Goal: Transaction & Acquisition: Purchase product/service

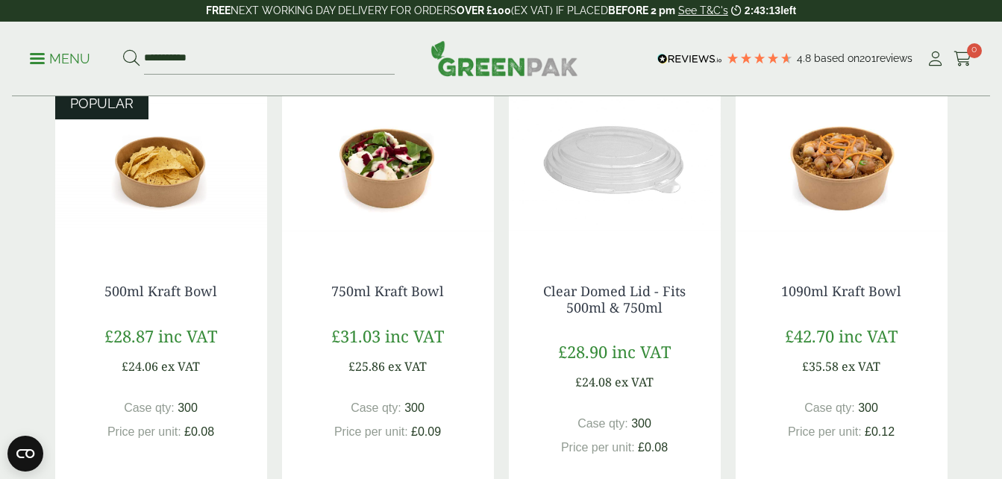
scroll to position [330, 0]
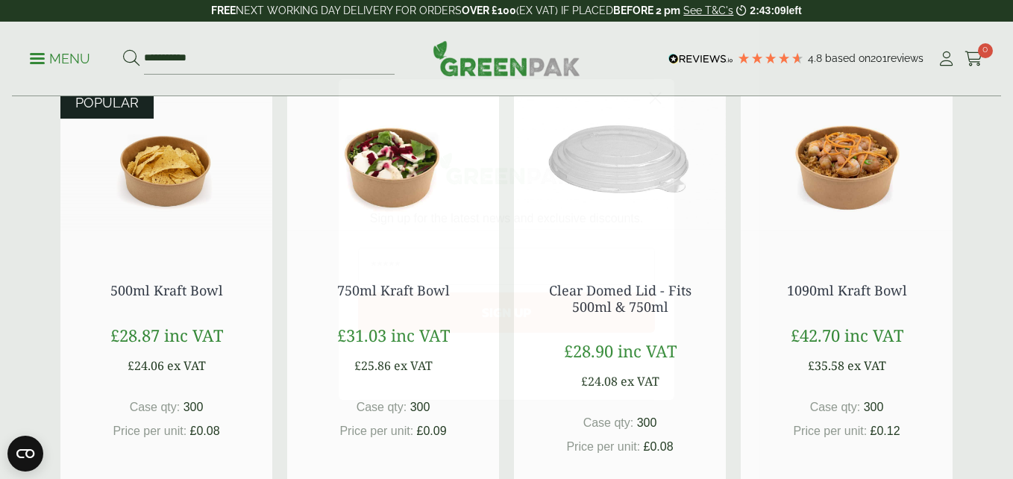
click at [653, 99] on circle "Close dialog" at bounding box center [655, 98] width 25 height 25
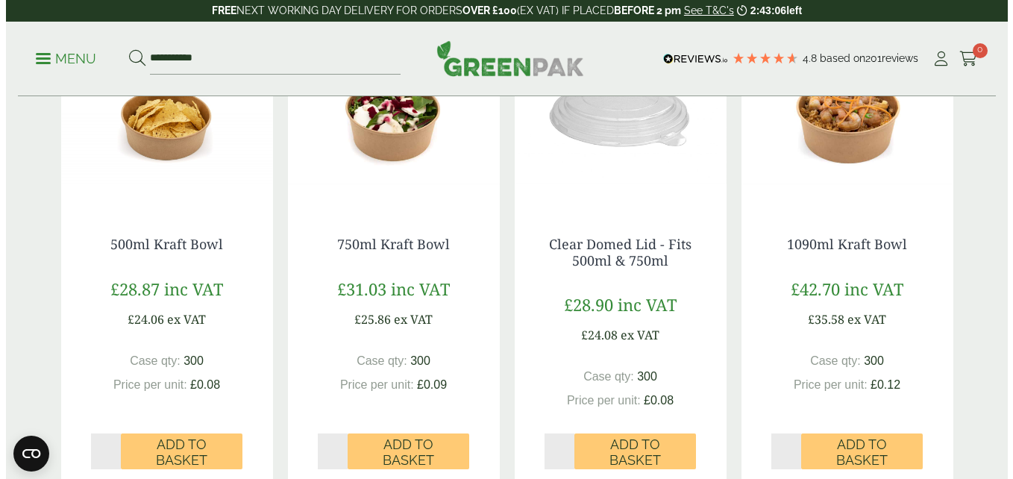
scroll to position [349, 0]
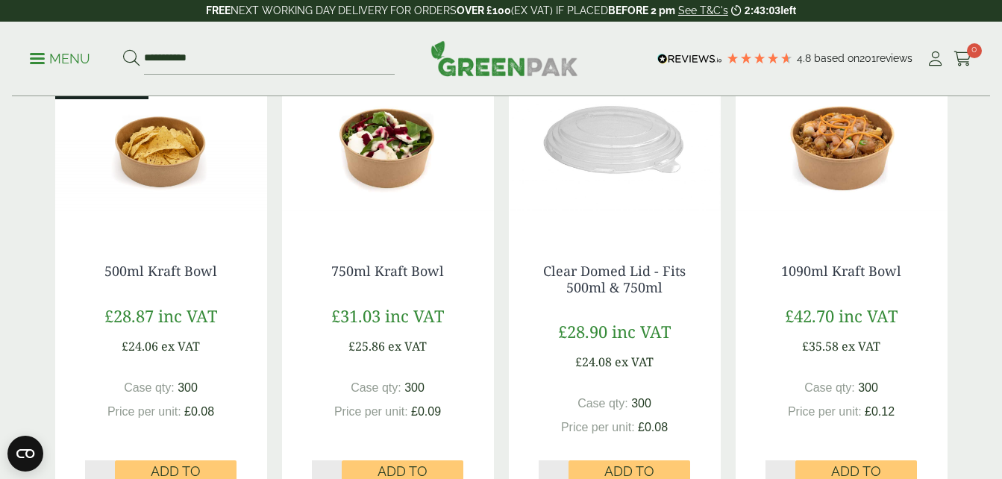
click at [42, 58] on span at bounding box center [37, 58] width 15 height 2
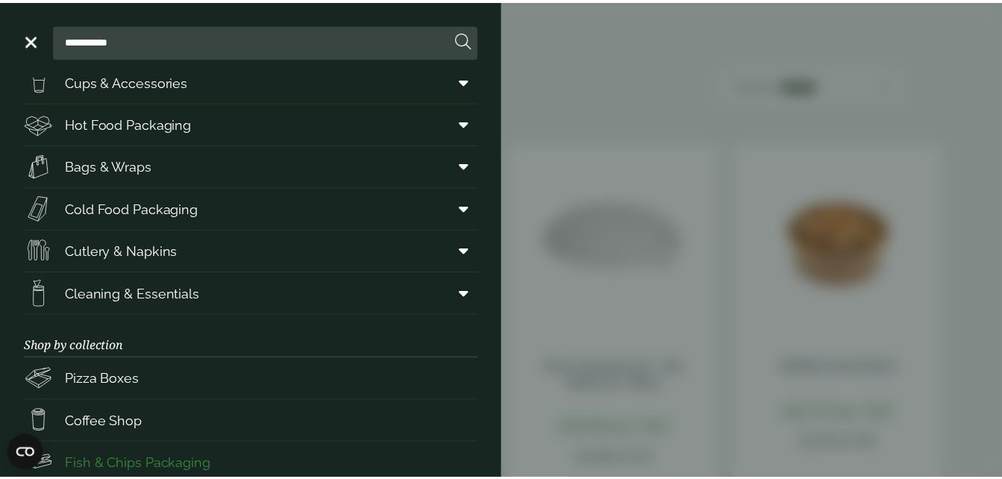
scroll to position [10, 0]
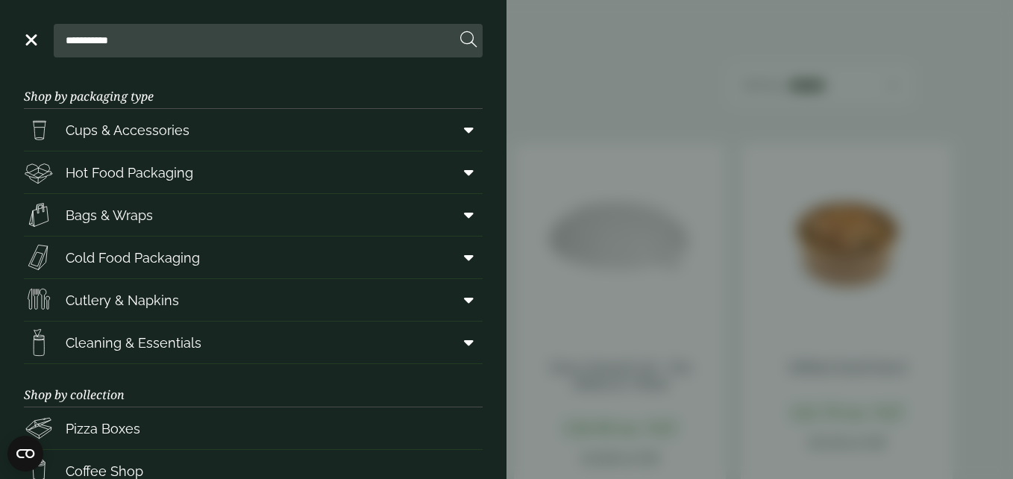
click at [775, 213] on aside "**********" at bounding box center [506, 239] width 1013 height 479
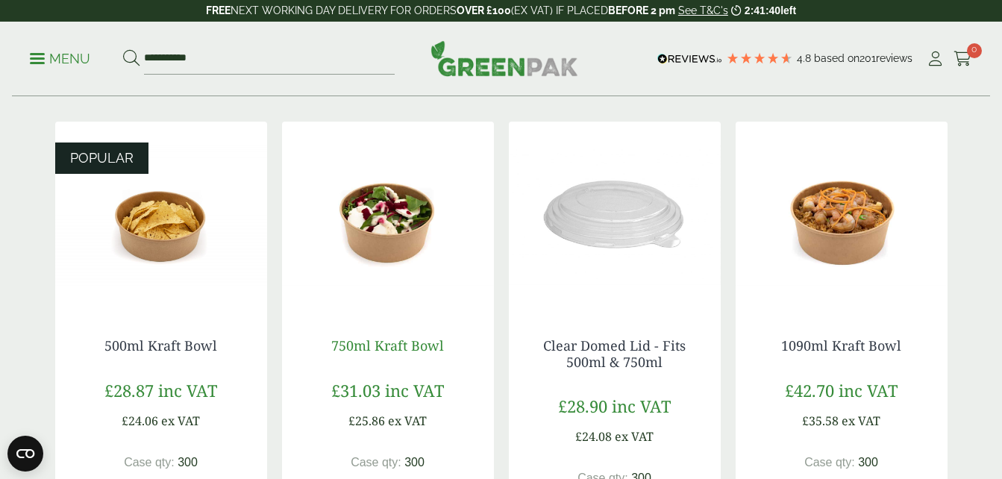
scroll to position [275, 0]
click at [389, 263] on img at bounding box center [388, 214] width 212 height 186
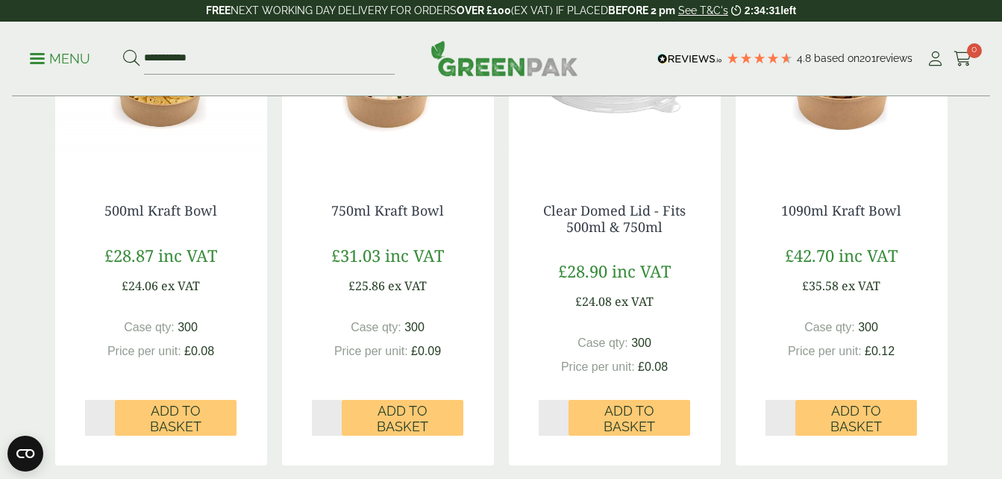
scroll to position [429, 0]
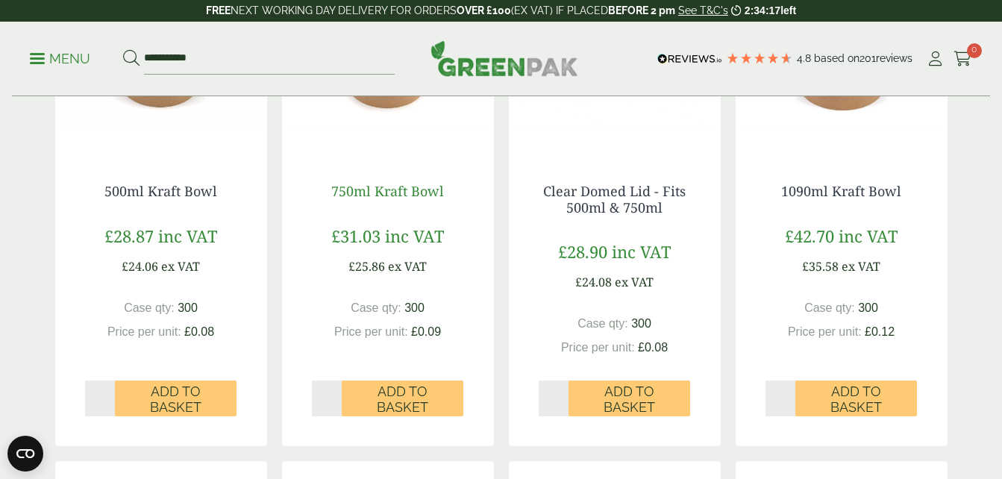
click at [407, 185] on link "750ml Kraft Bowl" at bounding box center [387, 191] width 113 height 18
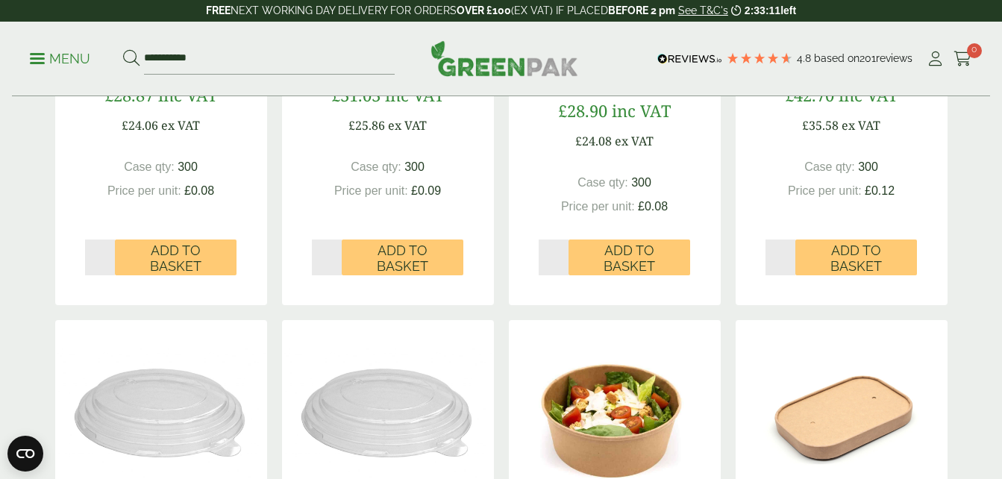
scroll to position [618, 0]
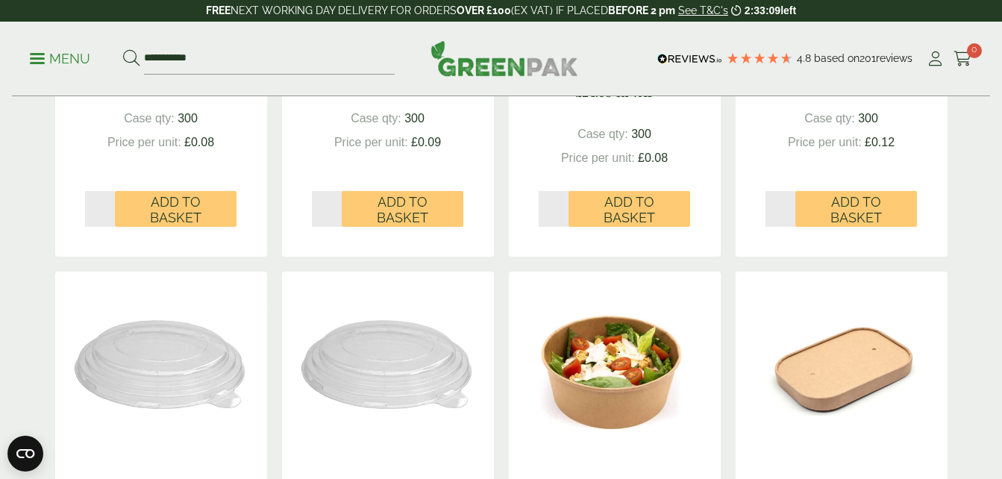
click at [154, 144] on span "Price per unit:" at bounding box center [144, 142] width 74 height 13
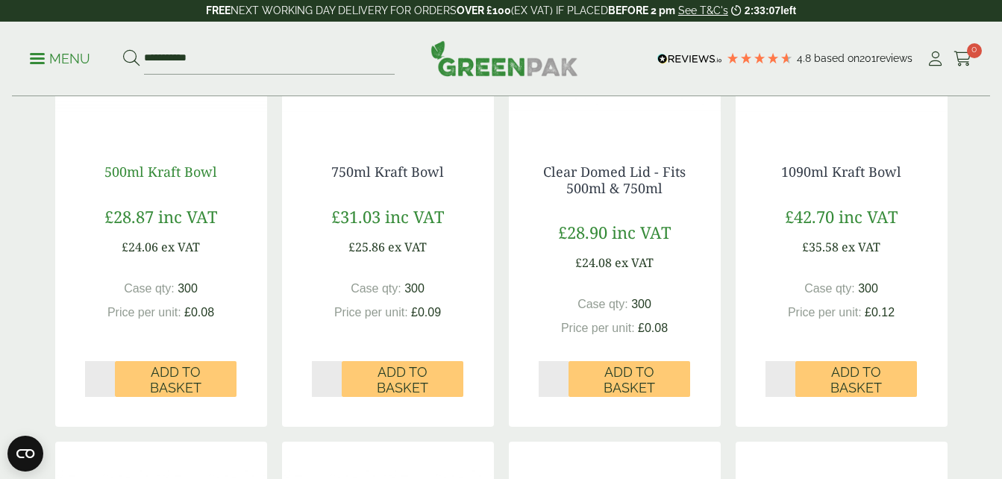
scroll to position [447, 0]
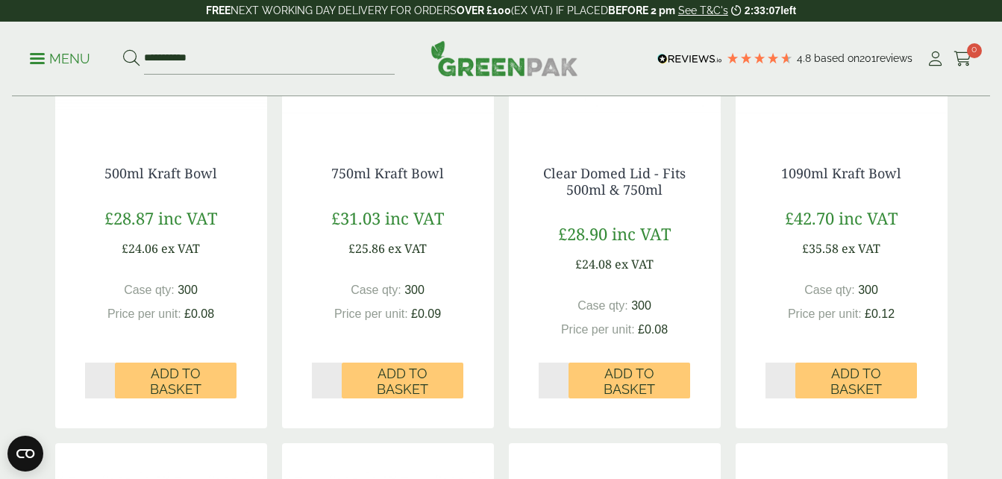
click at [162, 157] on div "500ml Kraft Bowl £28.87 inc VAT £24.06 ex VAT Case qty: 300 Price per unit: £0.…" at bounding box center [161, 274] width 212 height 277
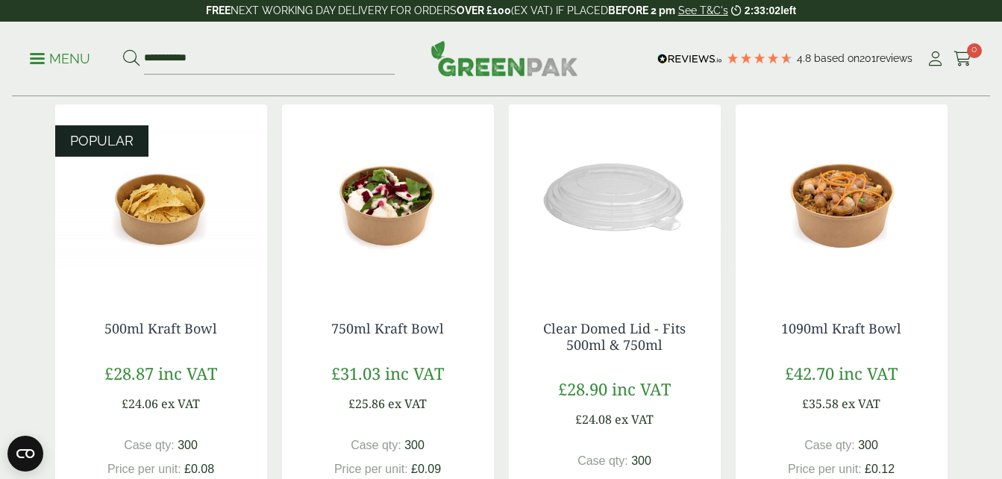
scroll to position [268, 0]
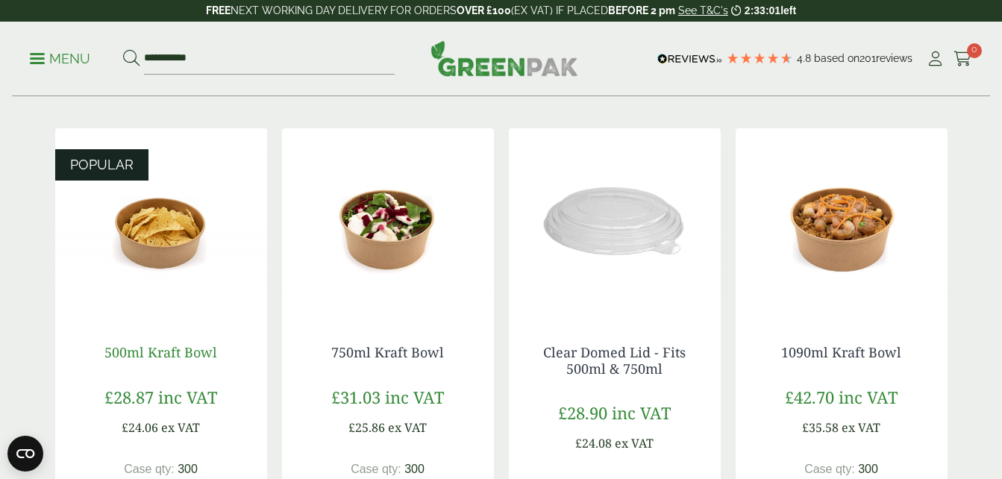
click at [163, 348] on link "500ml Kraft Bowl" at bounding box center [160, 352] width 113 height 18
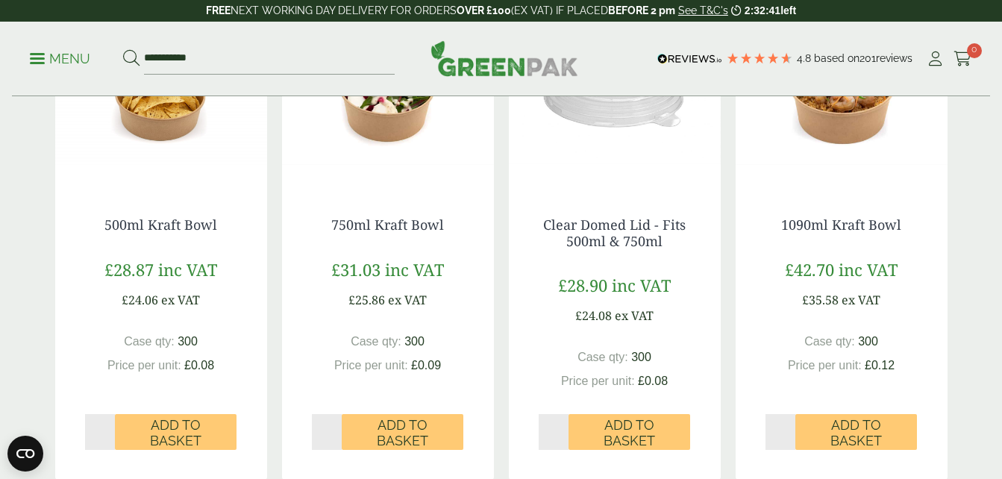
scroll to position [389, 0]
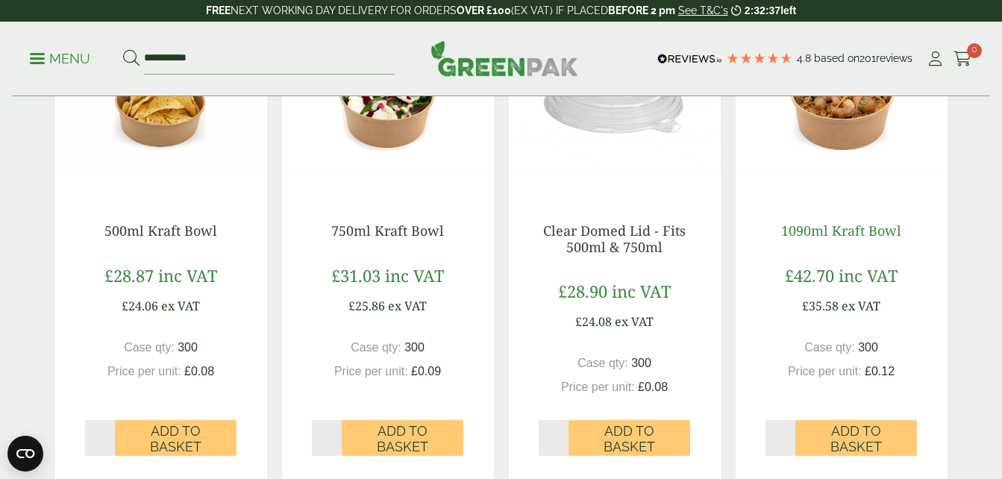
click at [845, 230] on link "1090ml Kraft Bowl" at bounding box center [841, 230] width 120 height 18
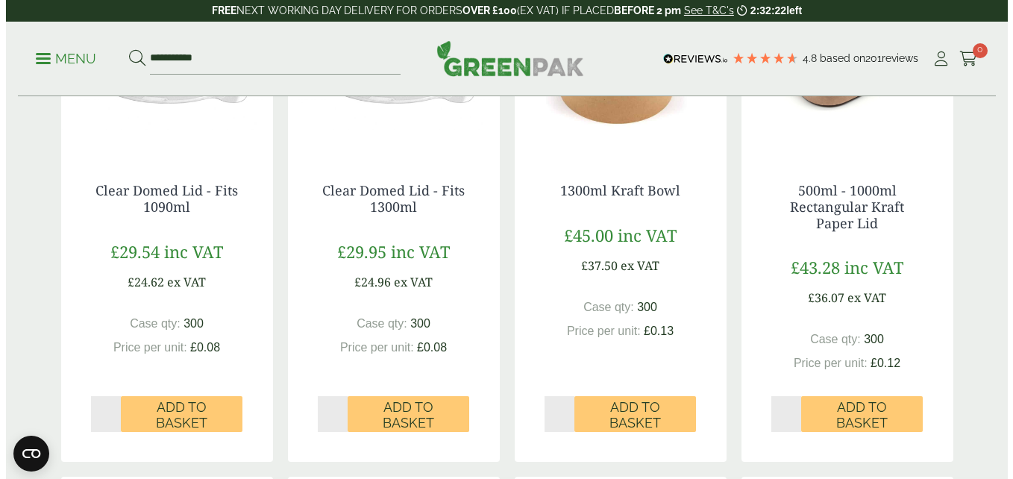
scroll to position [943, 0]
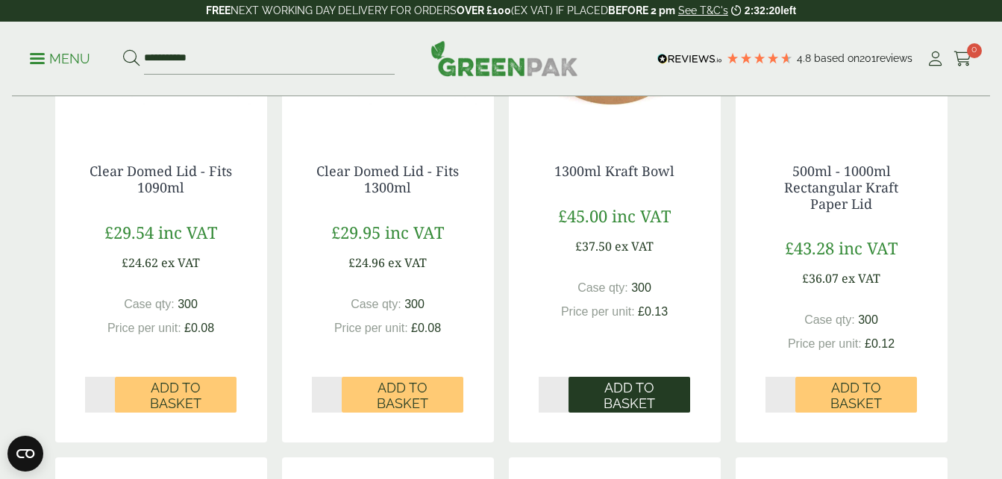
click at [603, 392] on span "Add to Basket" at bounding box center [629, 396] width 101 height 32
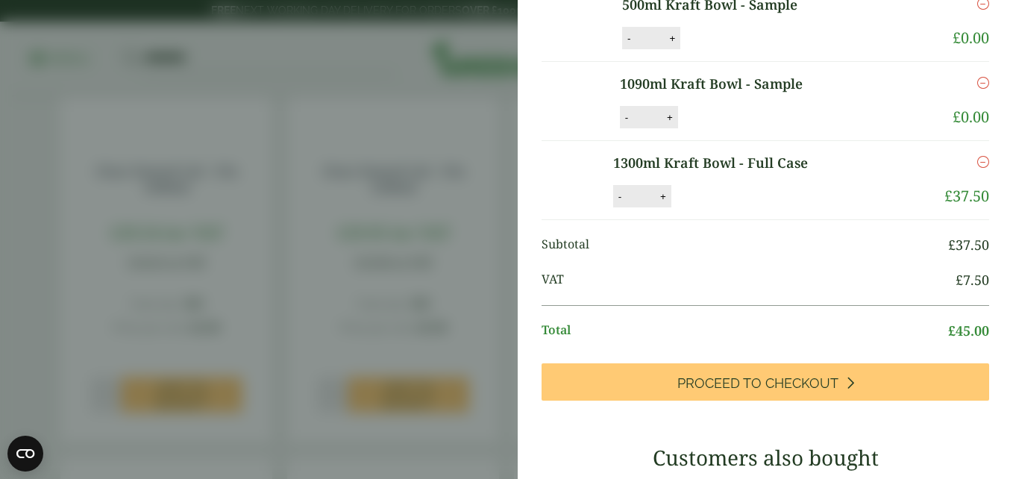
scroll to position [315, 0]
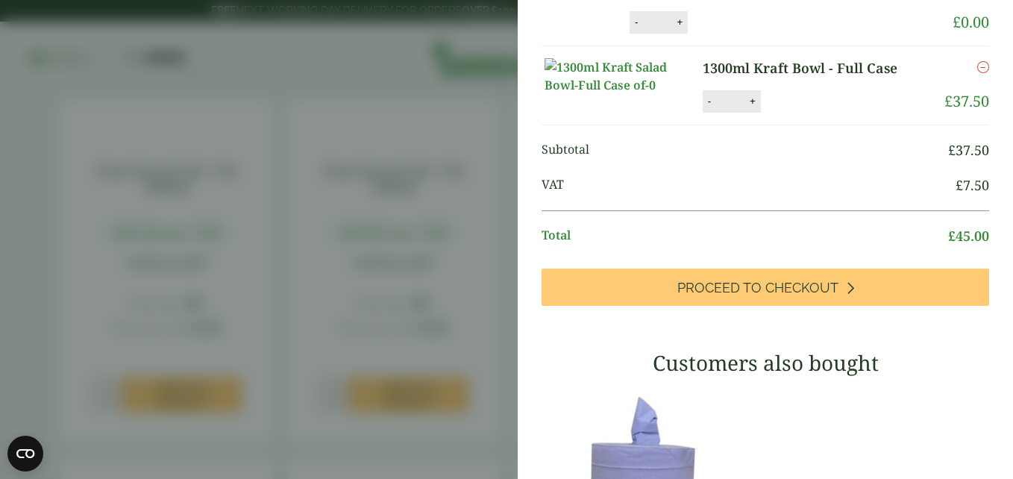
click at [977, 73] on icon "Remove this item" at bounding box center [983, 67] width 12 height 12
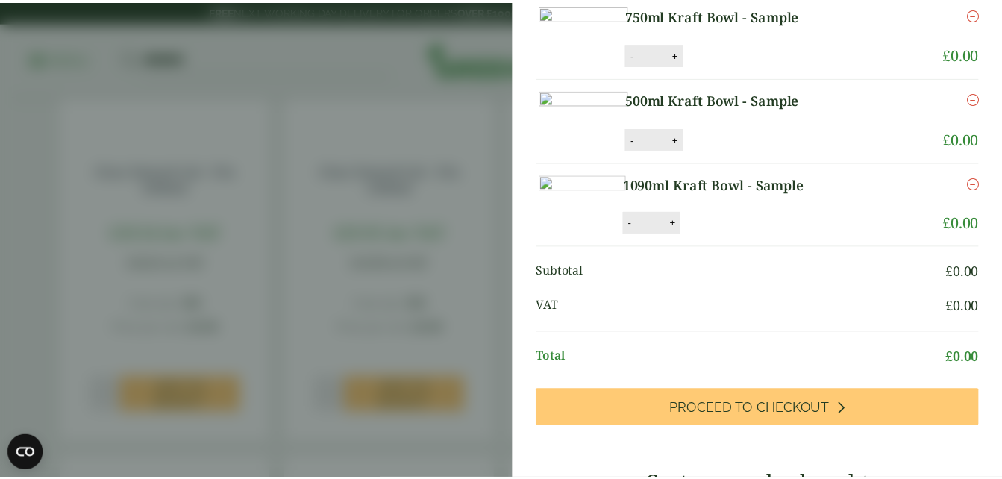
scroll to position [116, 0]
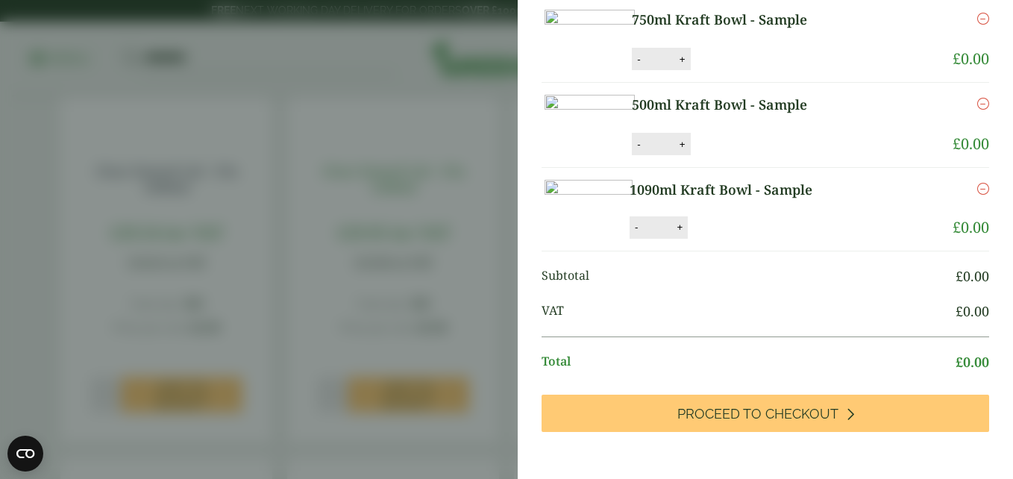
click at [373, 177] on aside "Item removed My Basket 750ml Kraft Bowl - Sample 750ml Kraft Bowl - Sample quan…" at bounding box center [506, 239] width 1013 height 479
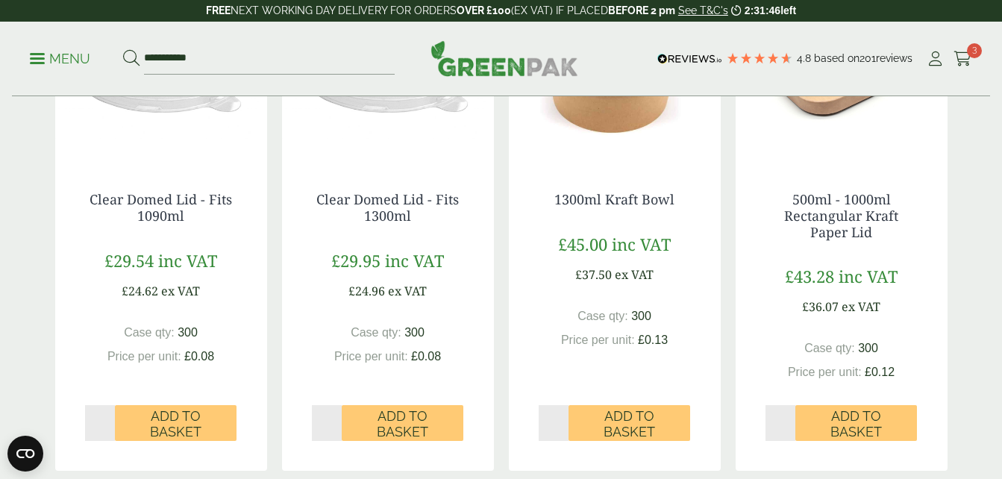
scroll to position [926, 0]
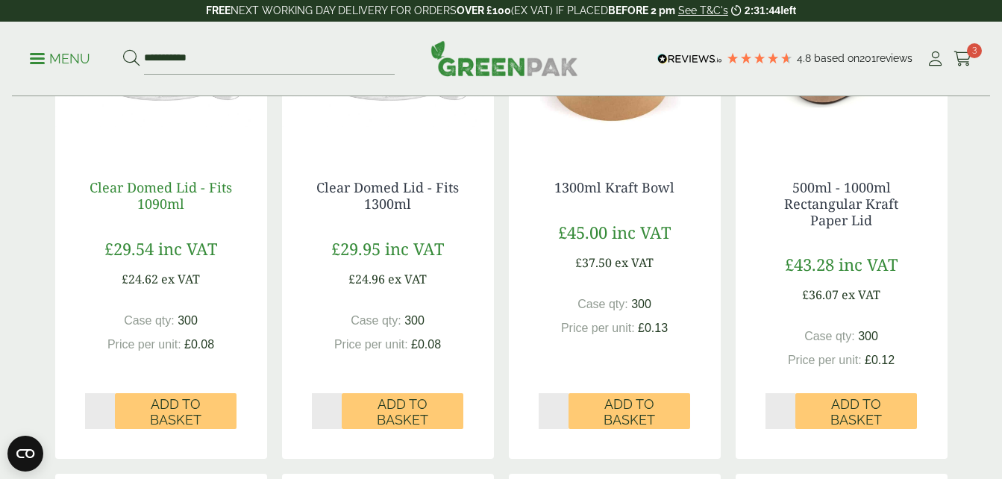
click at [174, 186] on link "Clear Domed Lid - Fits 1090ml" at bounding box center [160, 195] width 142 height 34
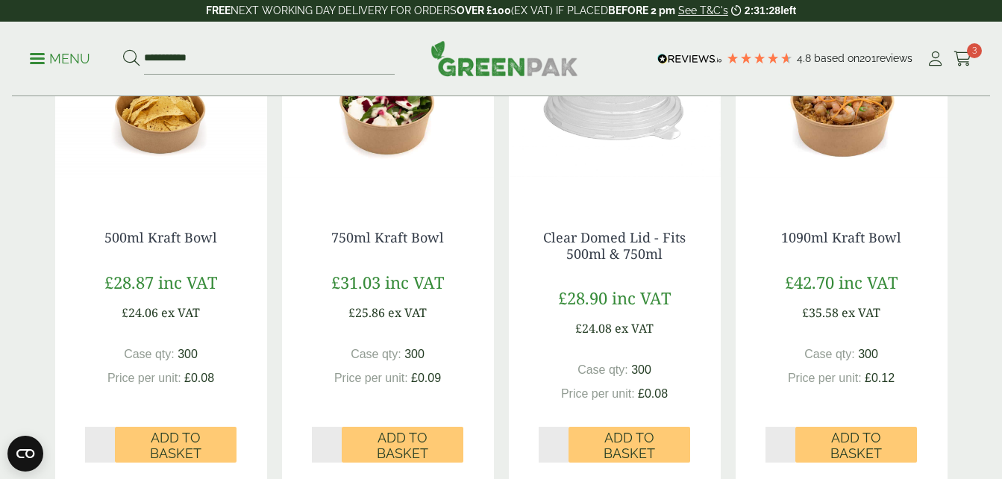
scroll to position [389, 0]
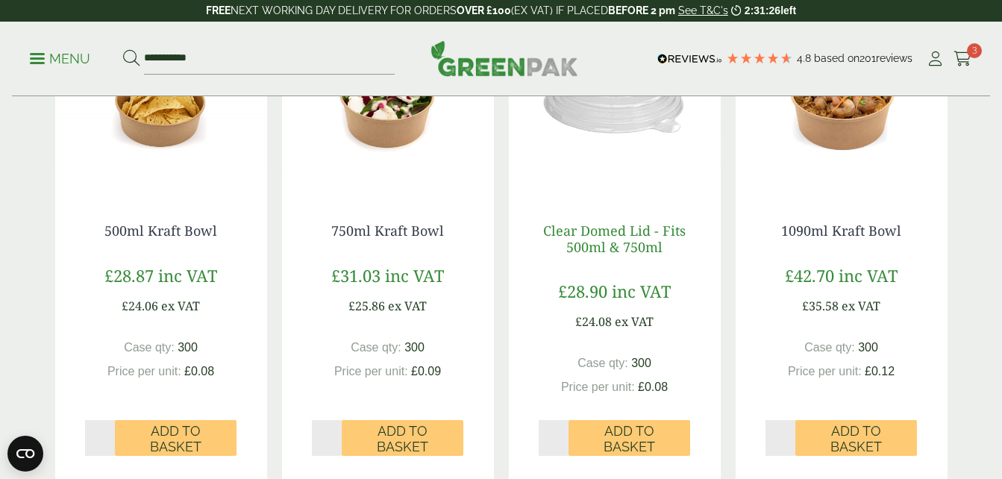
click at [631, 239] on link "Clear Domed Lid - Fits 500ml & 750ml" at bounding box center [614, 238] width 142 height 34
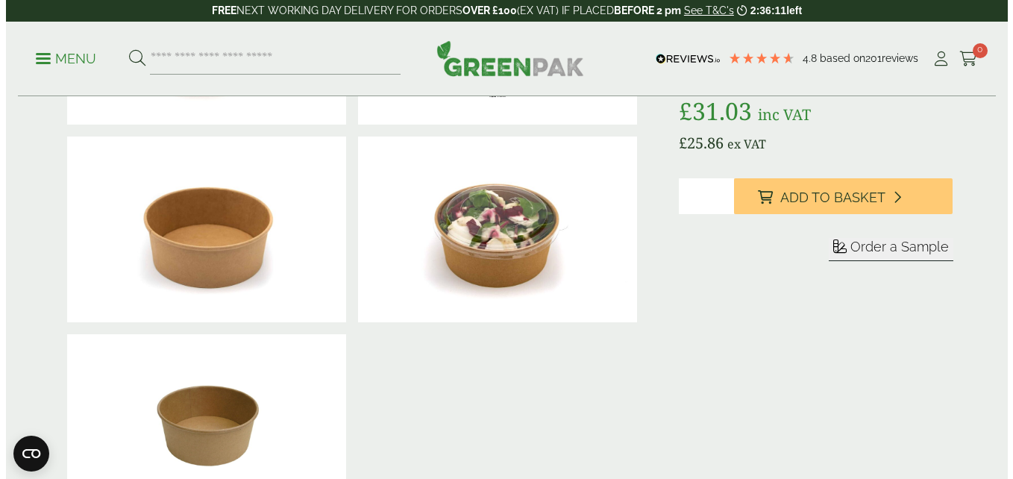
scroll to position [66, 0]
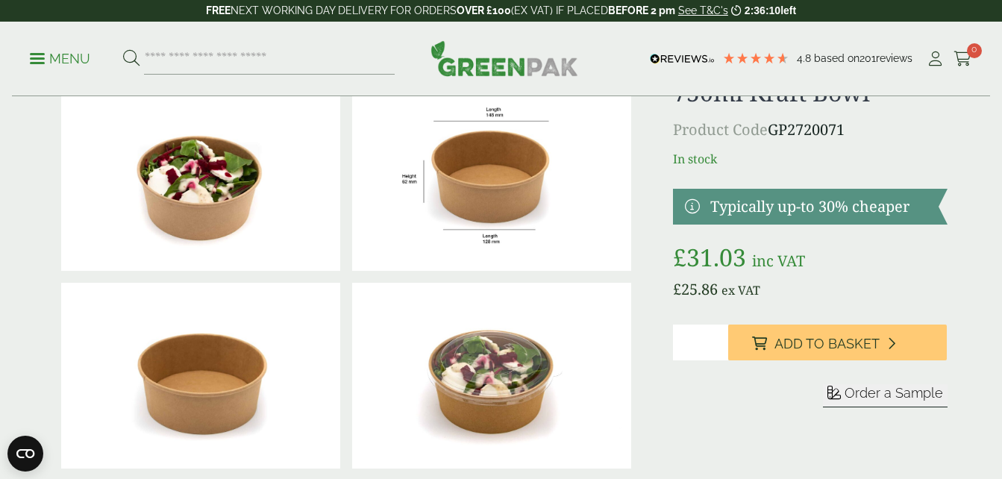
click at [869, 391] on span "Order a Sample" at bounding box center [893, 393] width 98 height 16
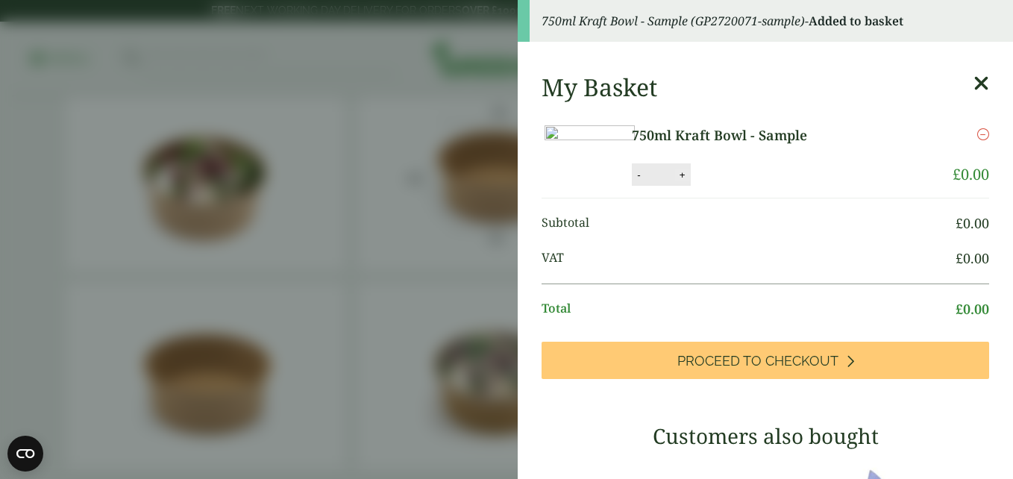
click at [690, 181] on button "+" at bounding box center [682, 175] width 15 height 13
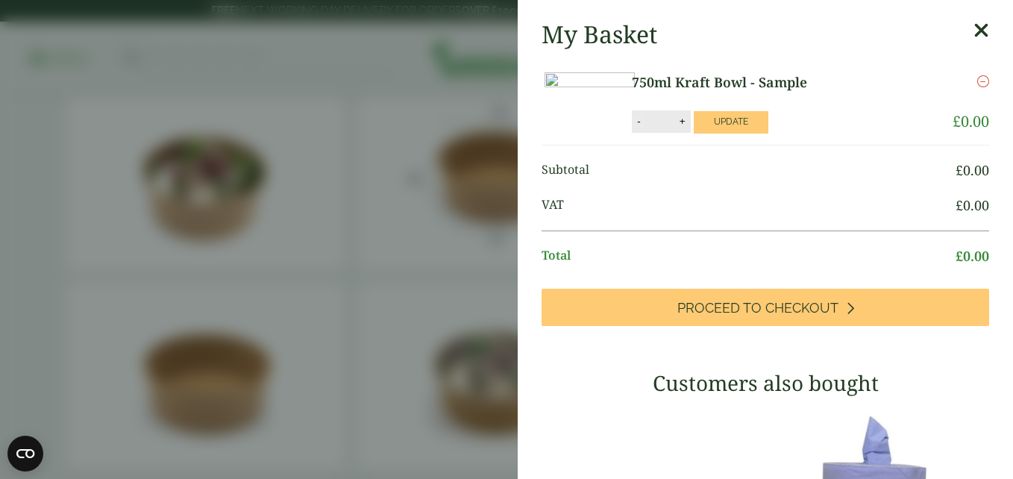
click at [705, 180] on span "Subtotal" at bounding box center [748, 170] width 414 height 20
click at [705, 188] on li "Subtotal £ 0.00" at bounding box center [764, 170] width 447 height 35
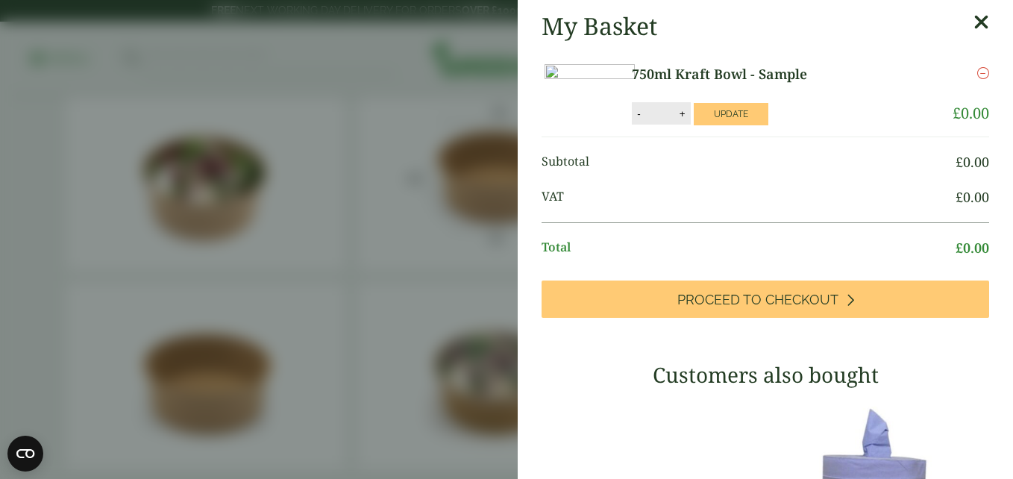
drag, startPoint x: 705, startPoint y: 203, endPoint x: 691, endPoint y: 187, distance: 21.1
click at [691, 172] on span "Subtotal" at bounding box center [748, 162] width 414 height 20
click at [644, 120] on button "-" at bounding box center [638, 113] width 12 height 13
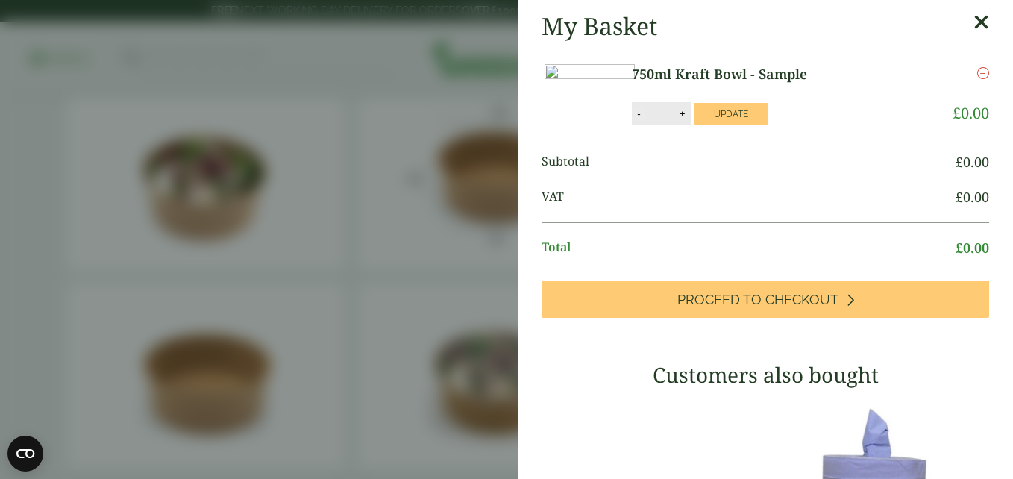
click at [644, 120] on button "-" at bounding box center [638, 113] width 12 height 13
click at [690, 120] on button "+" at bounding box center [682, 113] width 15 height 13
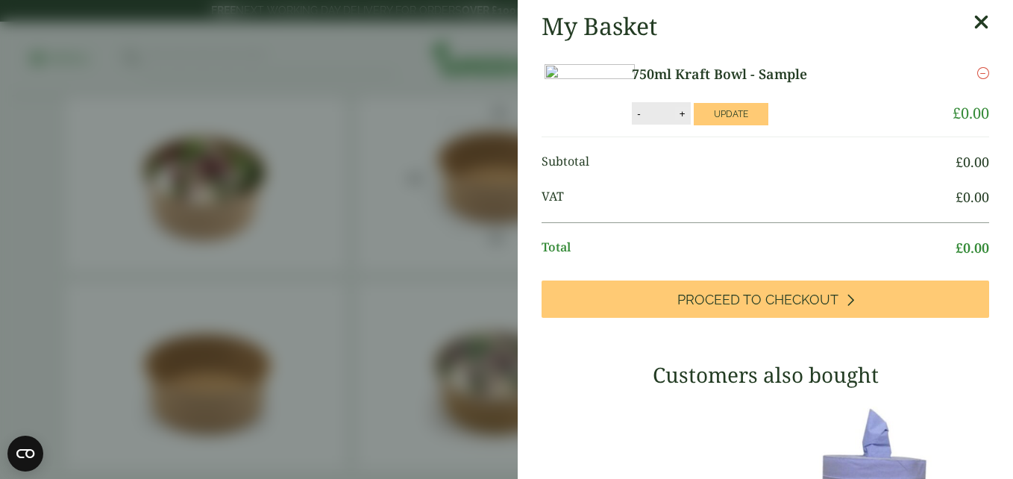
click at [690, 120] on button "+" at bounding box center [682, 113] width 15 height 13
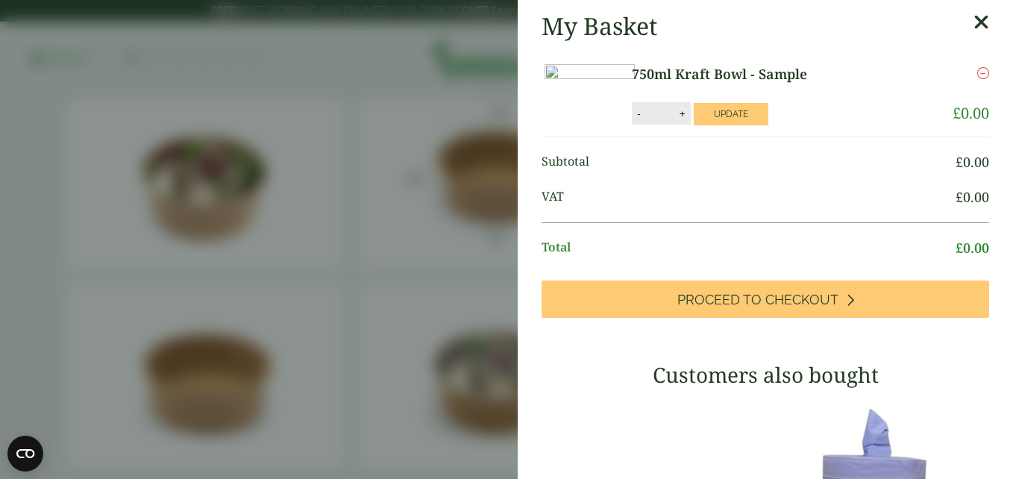
click at [690, 120] on button "+" at bounding box center [682, 113] width 15 height 13
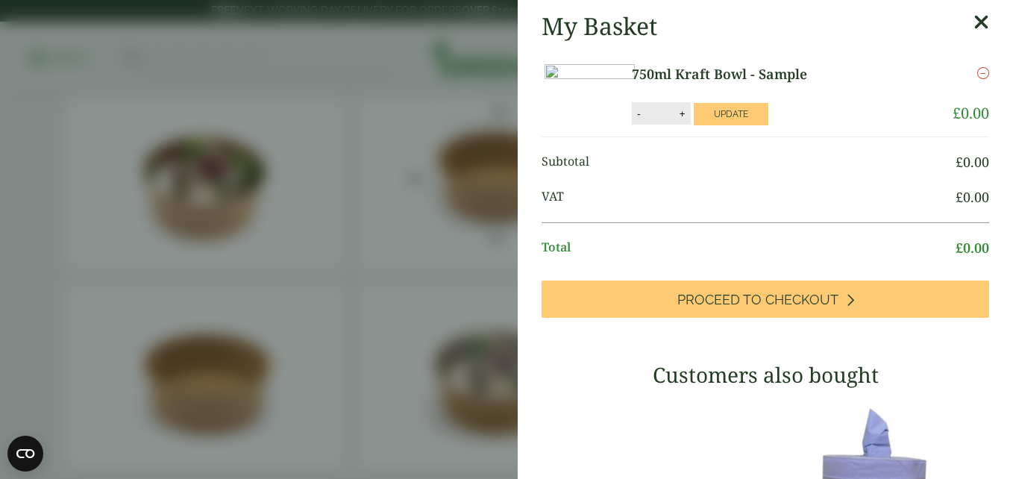
click at [690, 120] on button "+" at bounding box center [682, 113] width 15 height 13
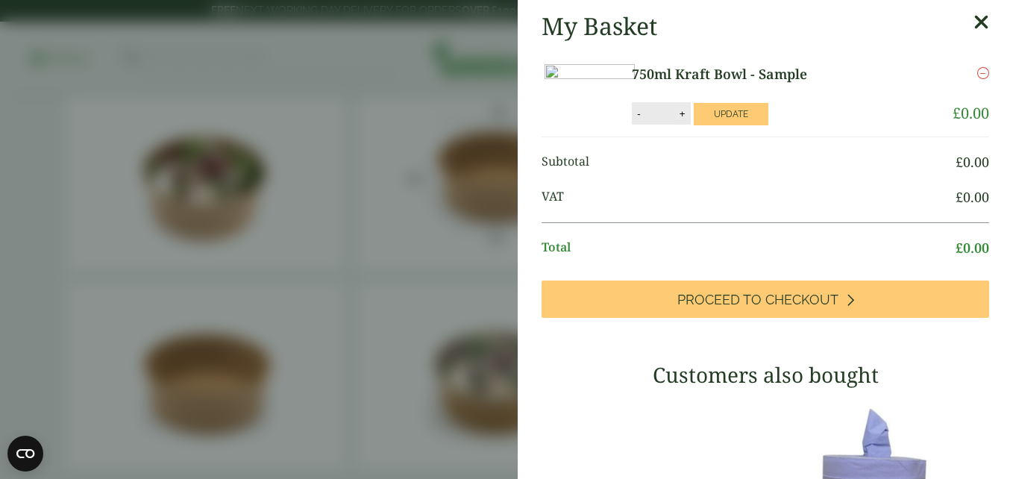
click at [690, 120] on button "+" at bounding box center [682, 113] width 15 height 13
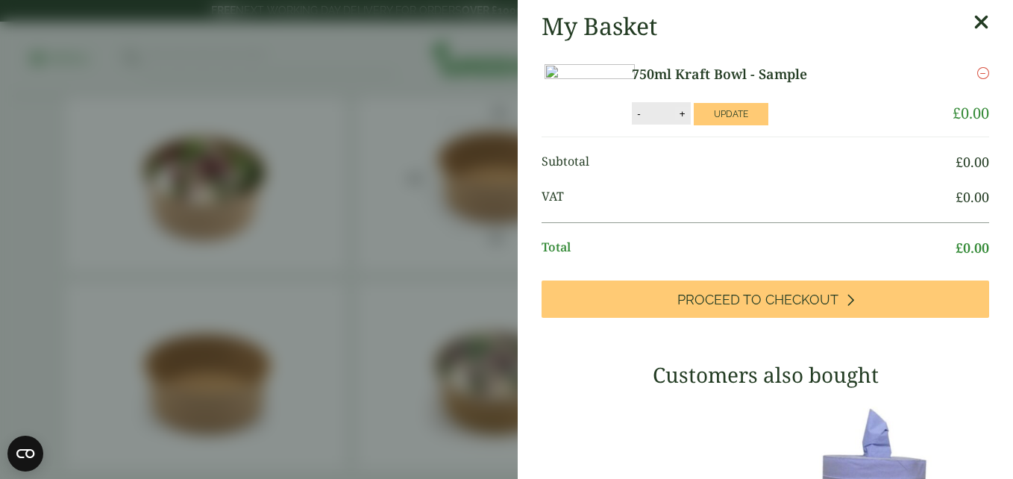
click at [690, 120] on button "+" at bounding box center [682, 113] width 15 height 13
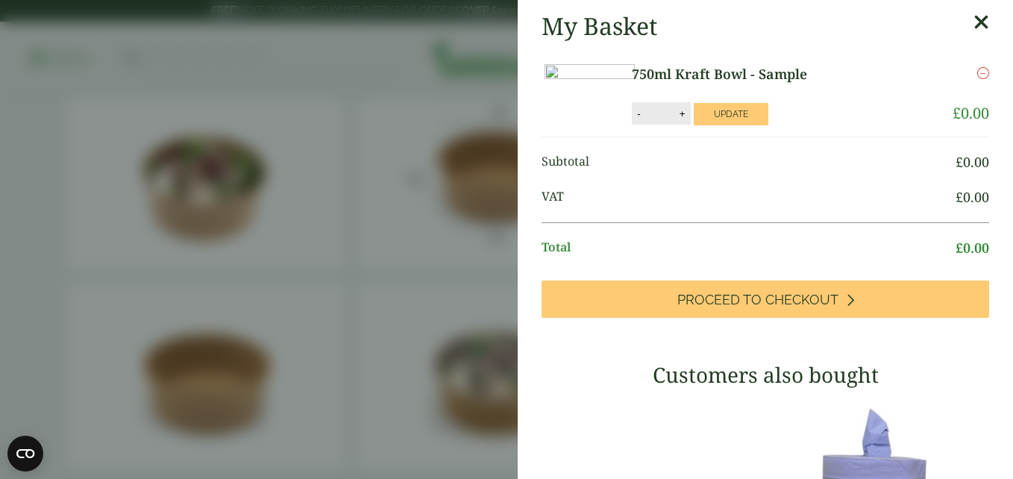
click at [690, 120] on button "+" at bounding box center [682, 113] width 15 height 13
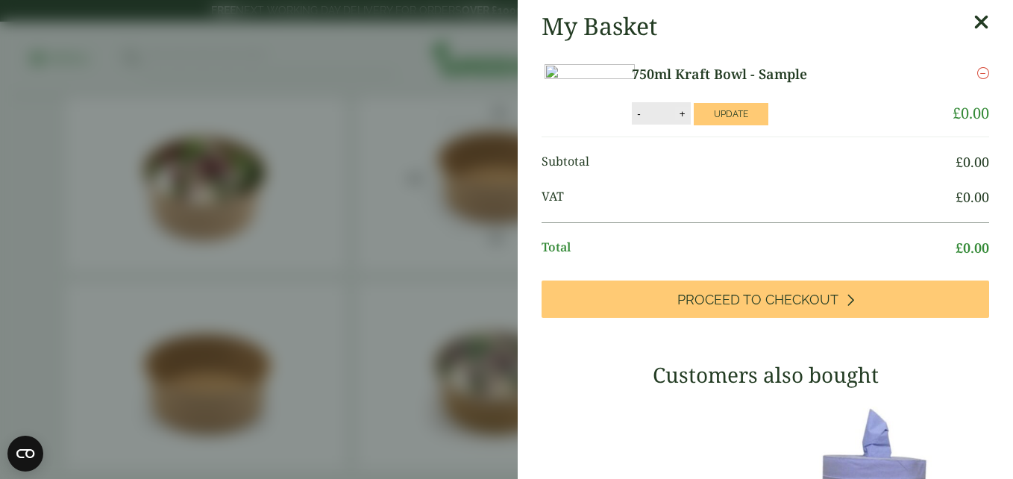
click at [690, 120] on button "+" at bounding box center [682, 113] width 15 height 13
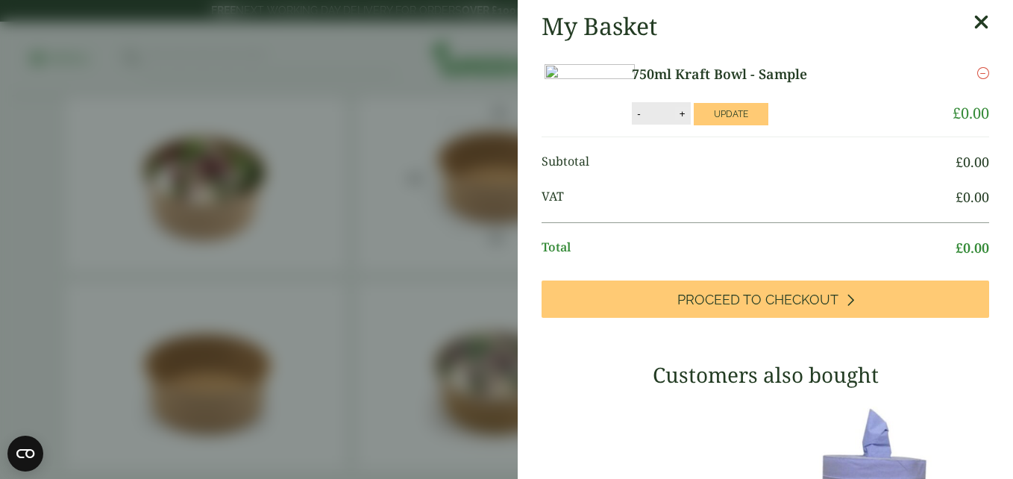
click at [690, 120] on button "+" at bounding box center [682, 113] width 15 height 13
click at [644, 120] on button "-" at bounding box center [638, 113] width 12 height 13
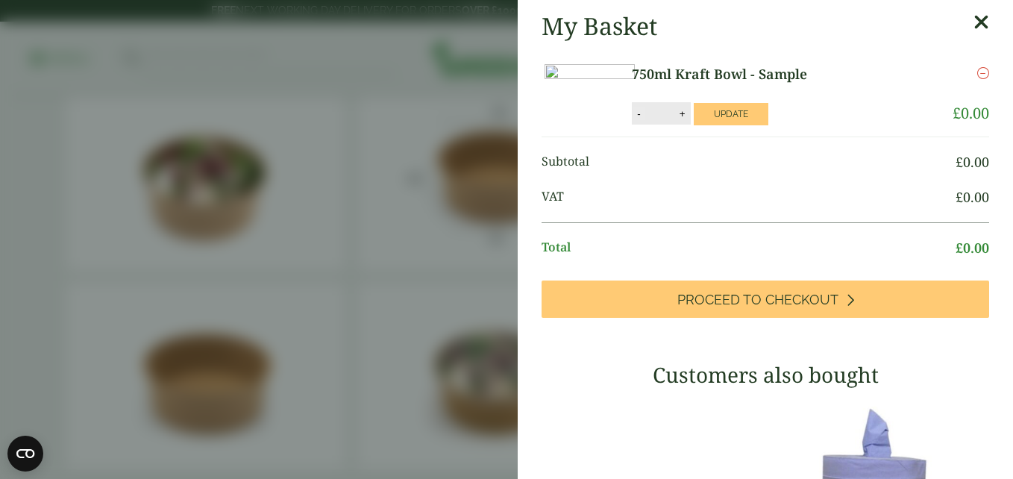
click at [644, 120] on button "-" at bounding box center [638, 113] width 12 height 13
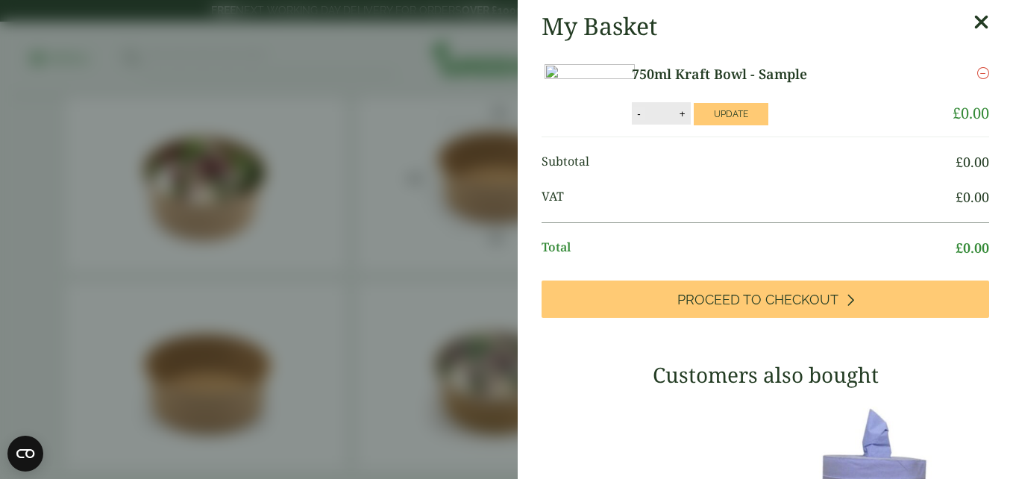
click at [644, 120] on button "-" at bounding box center [638, 113] width 12 height 13
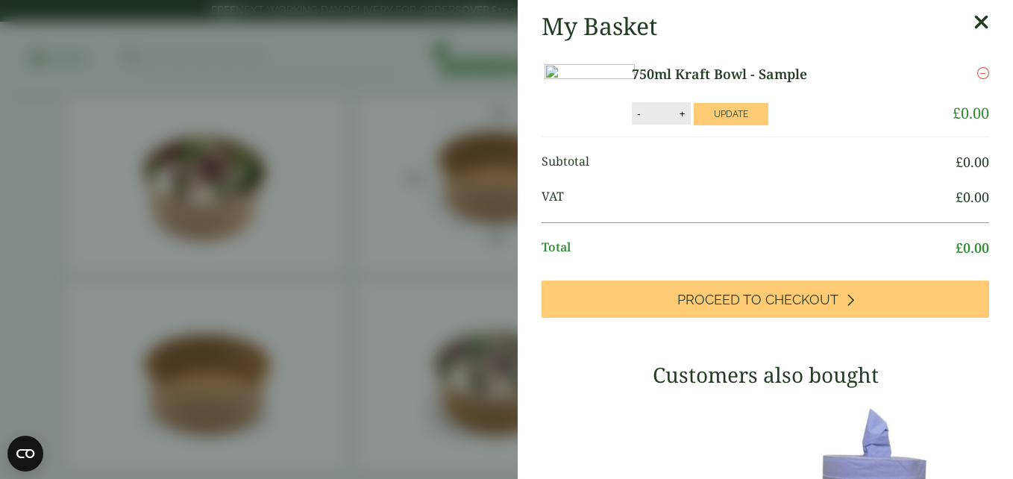
click at [644, 120] on button "-" at bounding box center [638, 113] width 12 height 13
click at [723, 54] on li "750ml Kraft Bowl - Sample 750ml Kraft Bowl - Sample quantity - ** + Update Remo…" at bounding box center [764, 94] width 447 height 85
drag, startPoint x: 723, startPoint y: 54, endPoint x: 711, endPoint y: 140, distance: 86.7
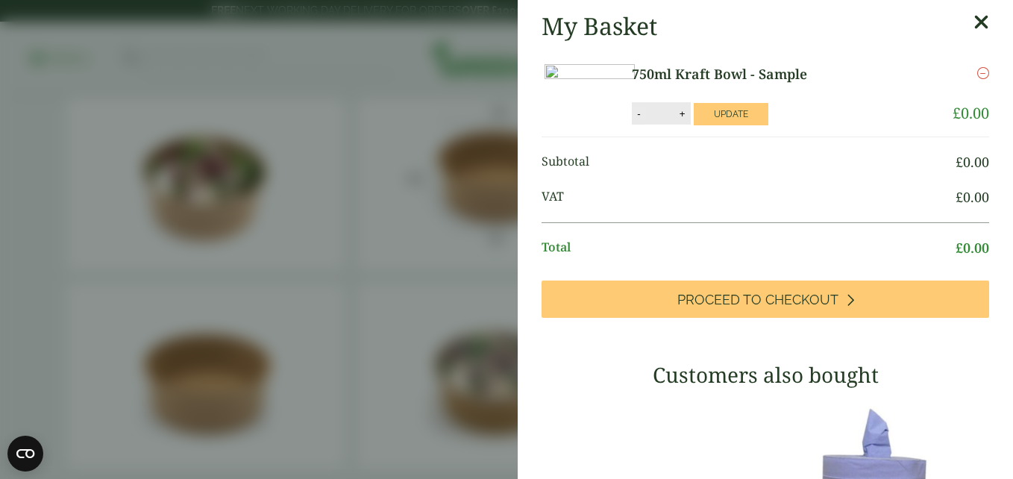
click at [644, 120] on button "-" at bounding box center [638, 113] width 12 height 13
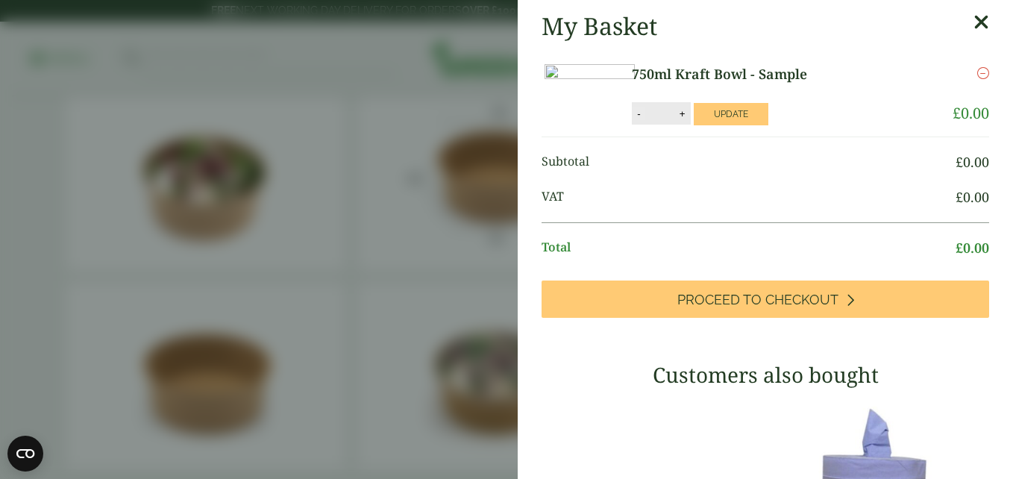
click at [644, 120] on button "-" at bounding box center [638, 113] width 12 height 13
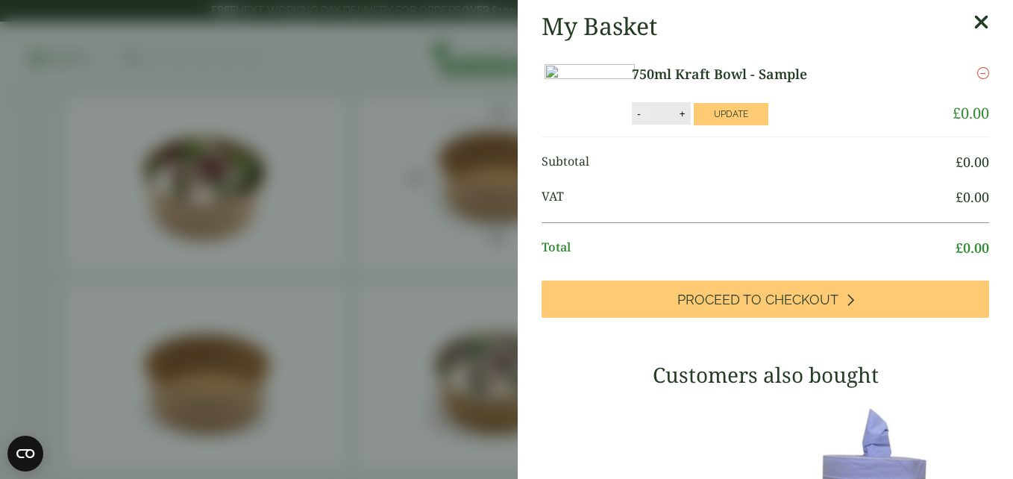
click at [644, 120] on button "-" at bounding box center [638, 113] width 12 height 13
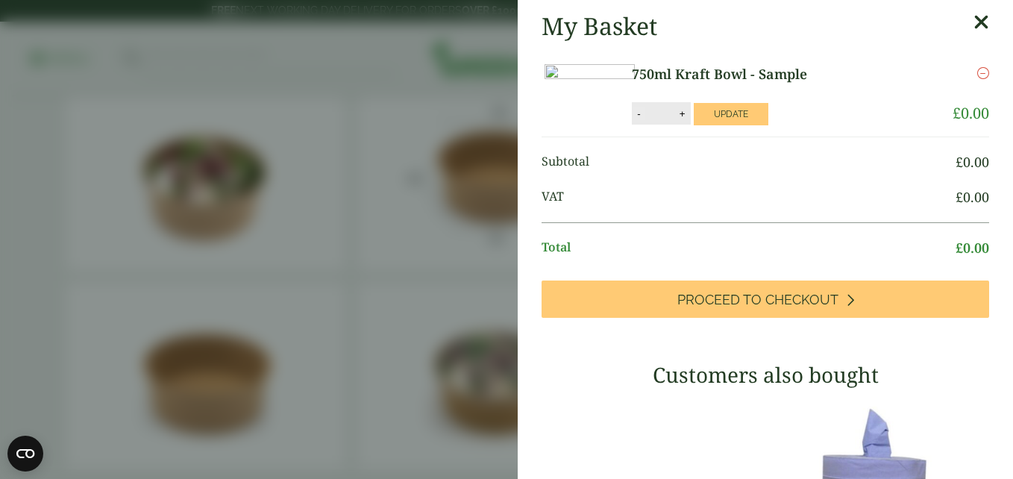
click at [644, 120] on button "-" at bounding box center [638, 113] width 12 height 13
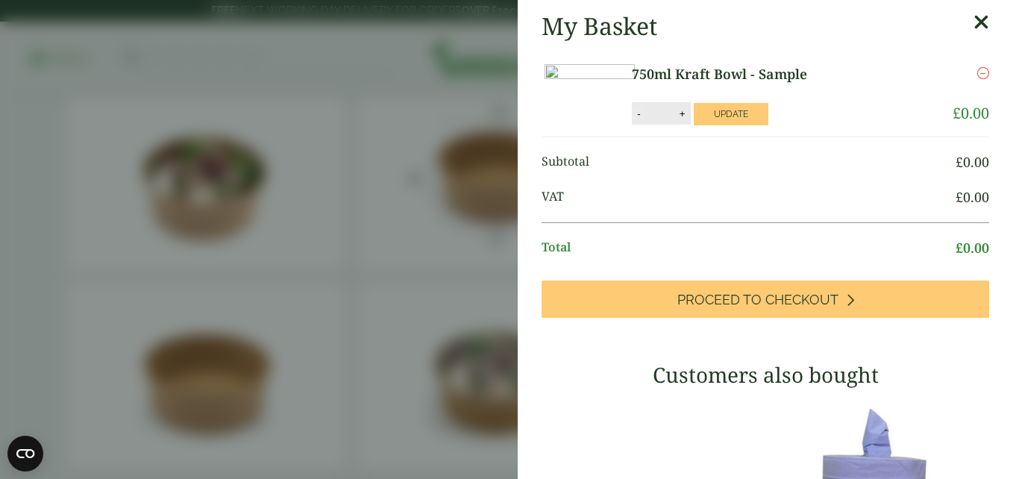
click at [644, 120] on button "-" at bounding box center [638, 113] width 12 height 13
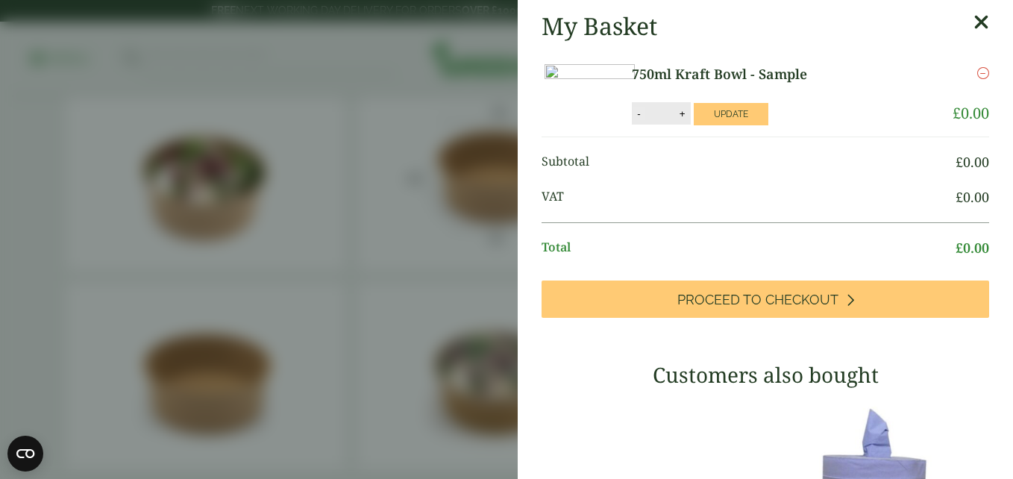
click at [644, 120] on button "-" at bounding box center [638, 113] width 12 height 13
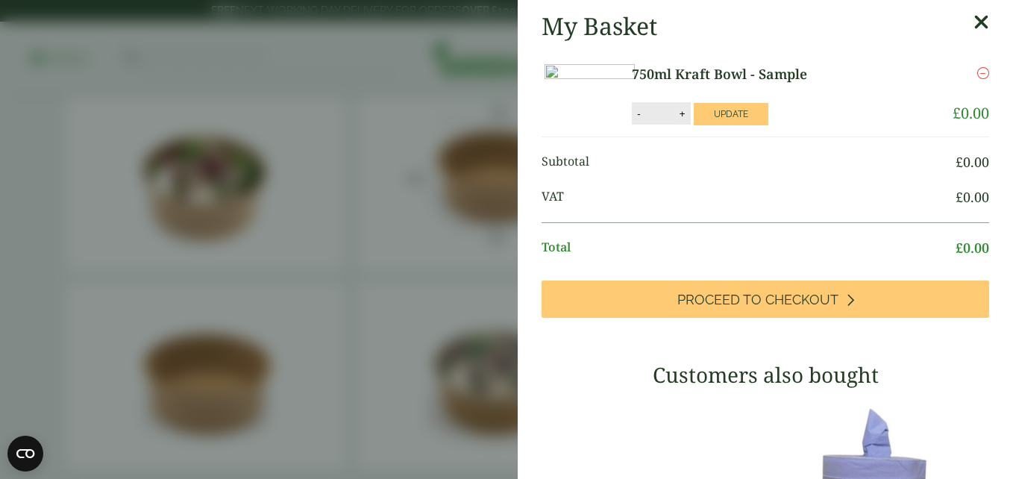
drag, startPoint x: 710, startPoint y: 140, endPoint x: 752, endPoint y: 136, distance: 42.0
click at [690, 120] on button "+" at bounding box center [682, 113] width 15 height 13
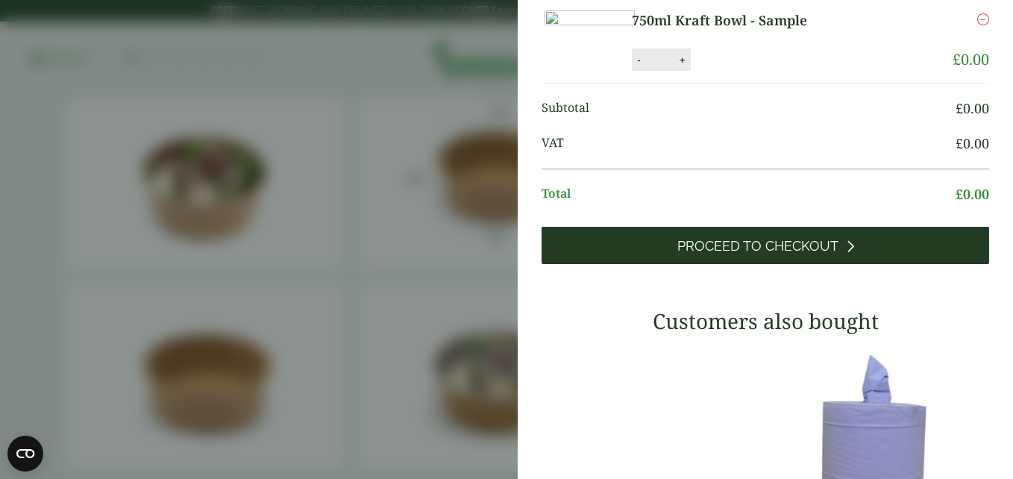
scroll to position [0, 0]
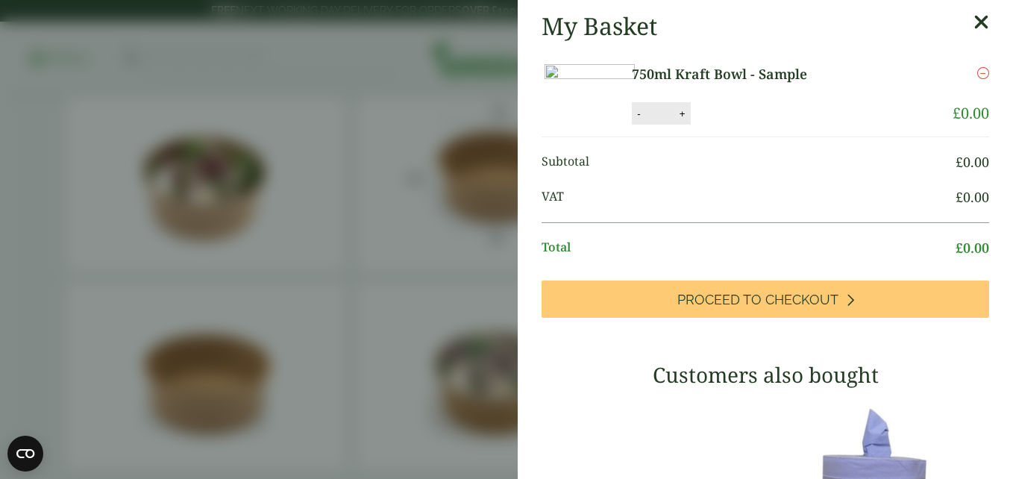
click at [690, 120] on button "+" at bounding box center [682, 113] width 15 height 13
click at [644, 120] on button "-" at bounding box center [638, 113] width 12 height 13
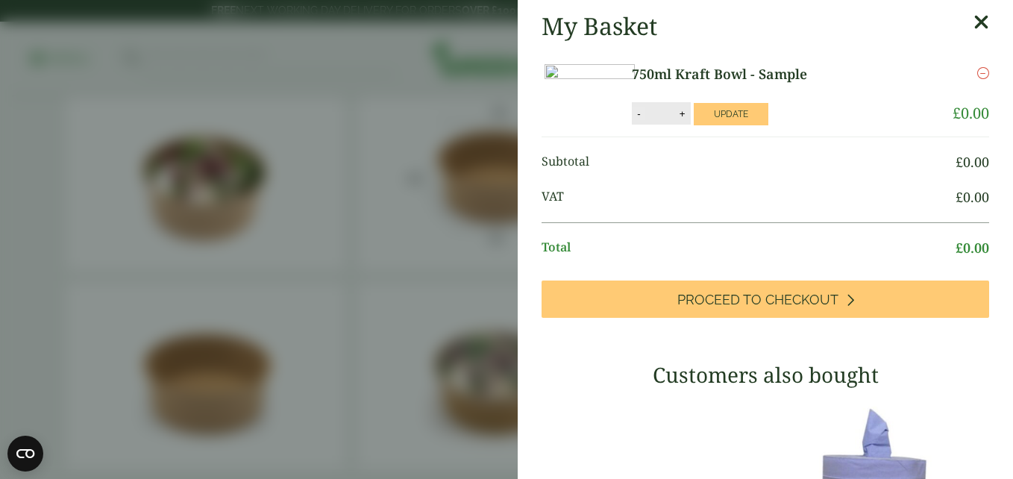
click at [644, 120] on button "-" at bounding box center [638, 113] width 12 height 13
type input "*"
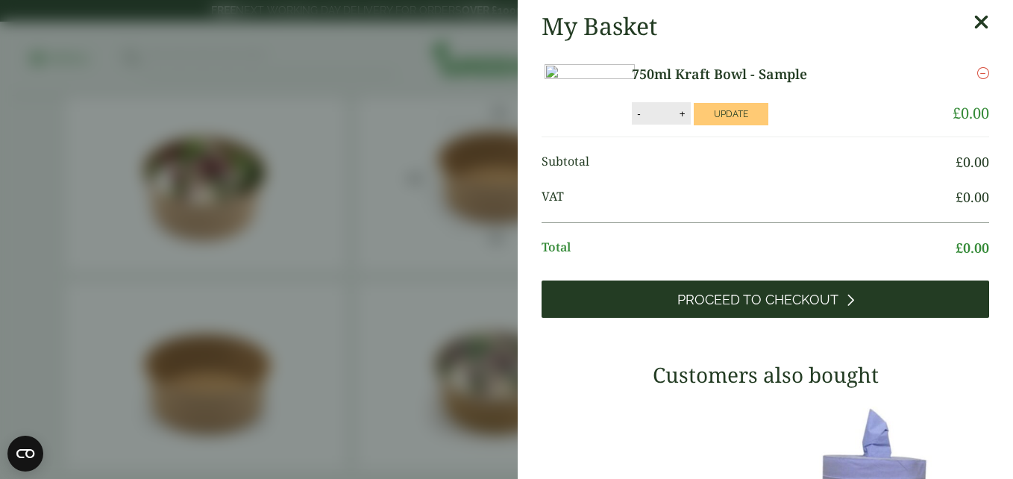
click at [790, 308] on span "Proceed to Checkout" at bounding box center [757, 300] width 161 height 16
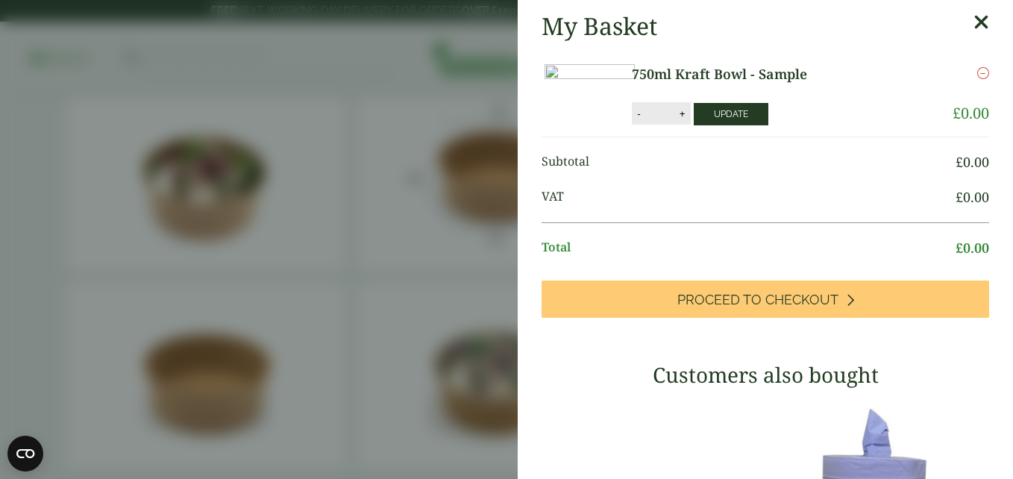
click at [768, 125] on button "Update" at bounding box center [731, 114] width 75 height 22
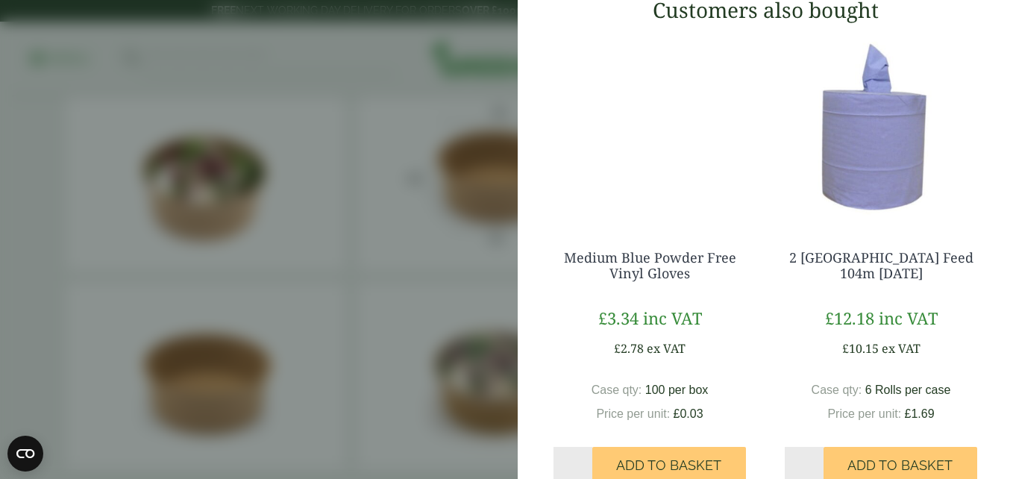
scroll to position [183, 0]
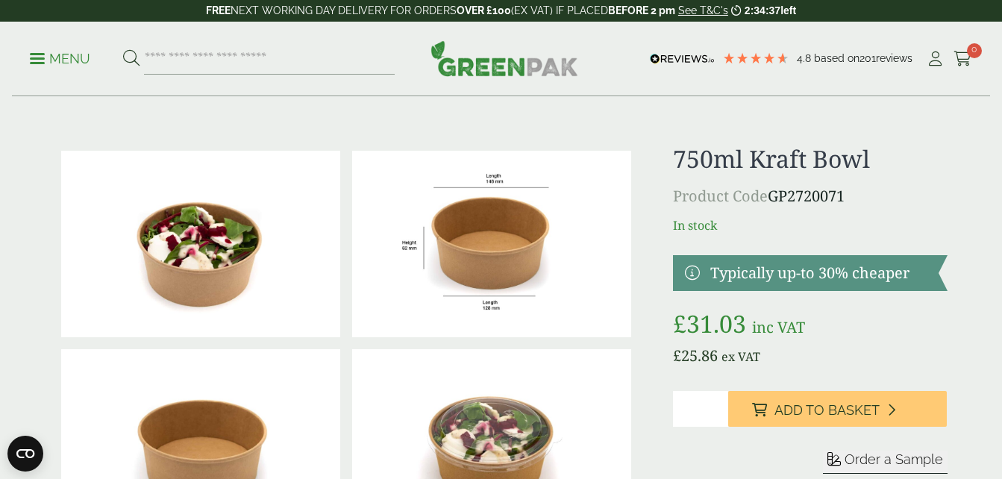
click at [51, 1] on p "FREE NEXT WORKING DAY DELIVERY FOR ORDERS OVER £100 (EX VAT) IF PLACED BEFORE 2…" at bounding box center [501, 11] width 1002 height 22
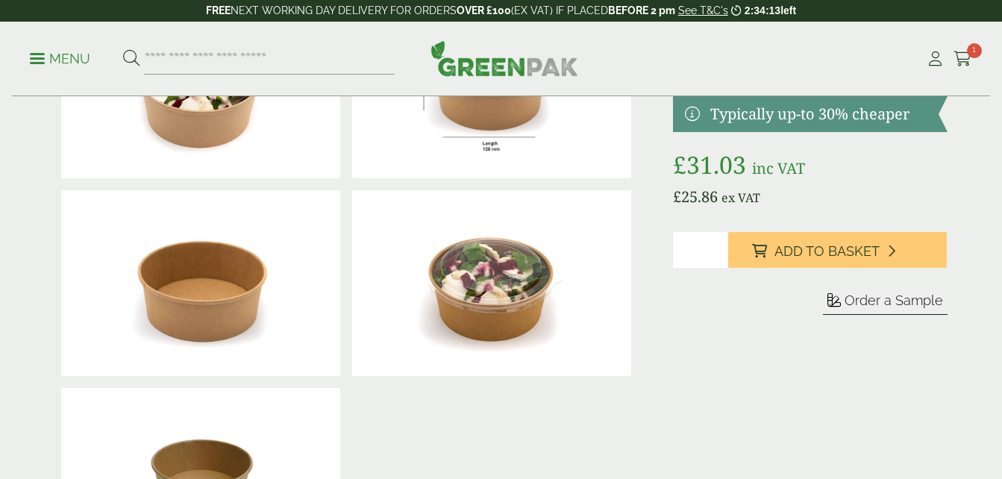
scroll to position [159, 0]
click at [864, 296] on span "Order a Sample" at bounding box center [893, 300] width 98 height 16
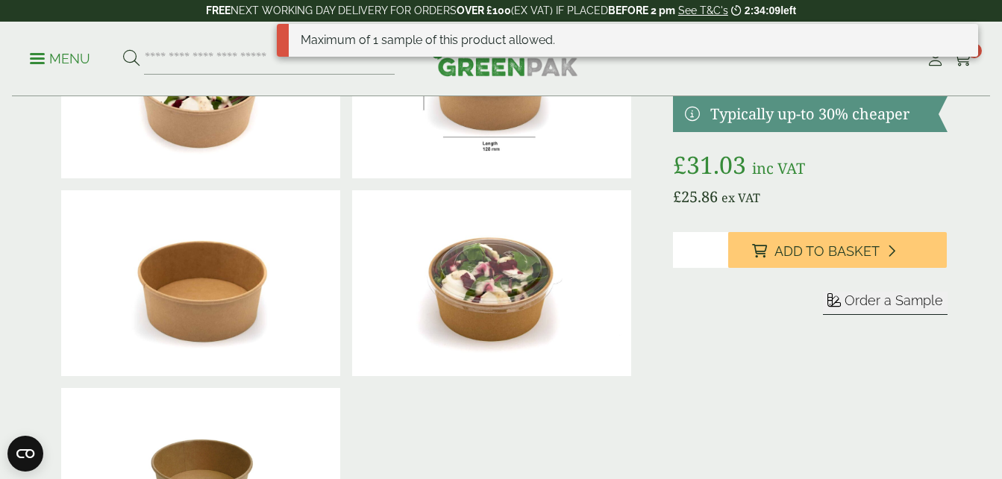
click at [864, 296] on span "Order a Sample" at bounding box center [893, 300] width 98 height 16
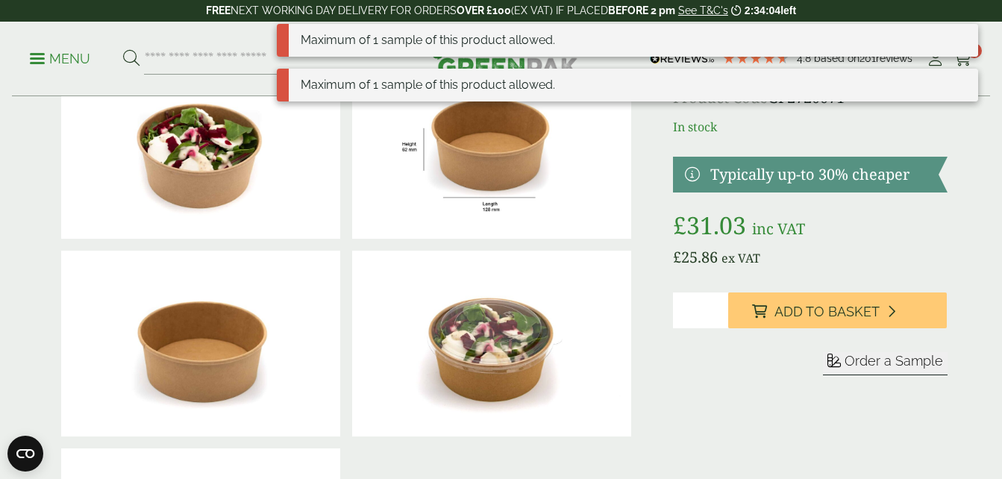
scroll to position [124, 0]
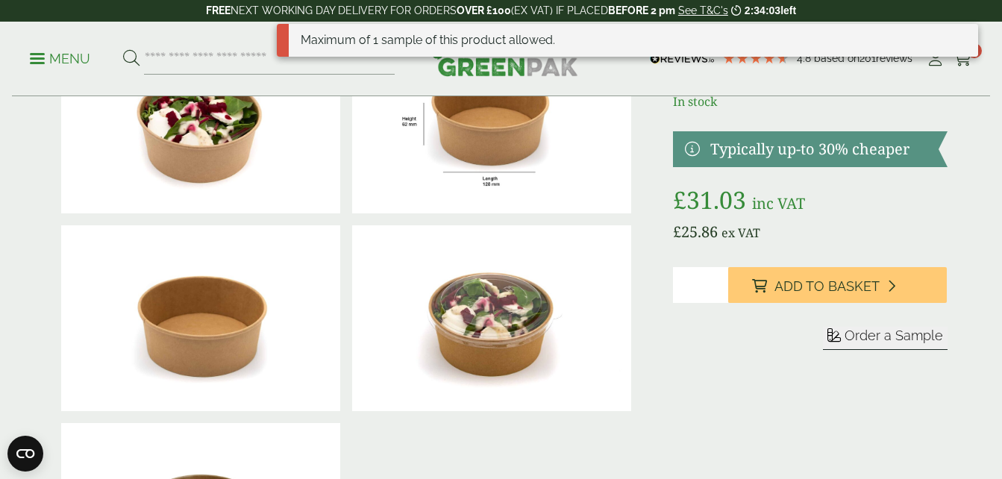
click at [879, 342] on span "Order a Sample" at bounding box center [893, 335] width 98 height 16
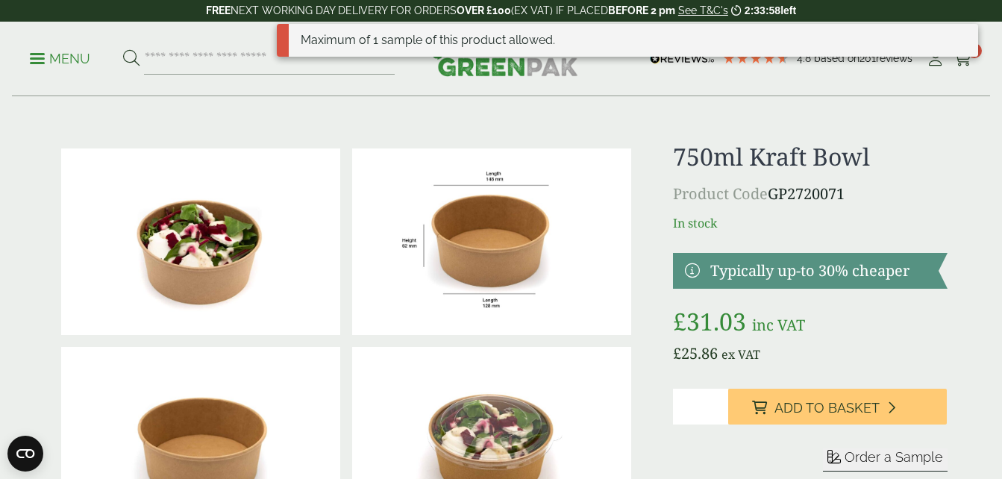
scroll to position [0, 0]
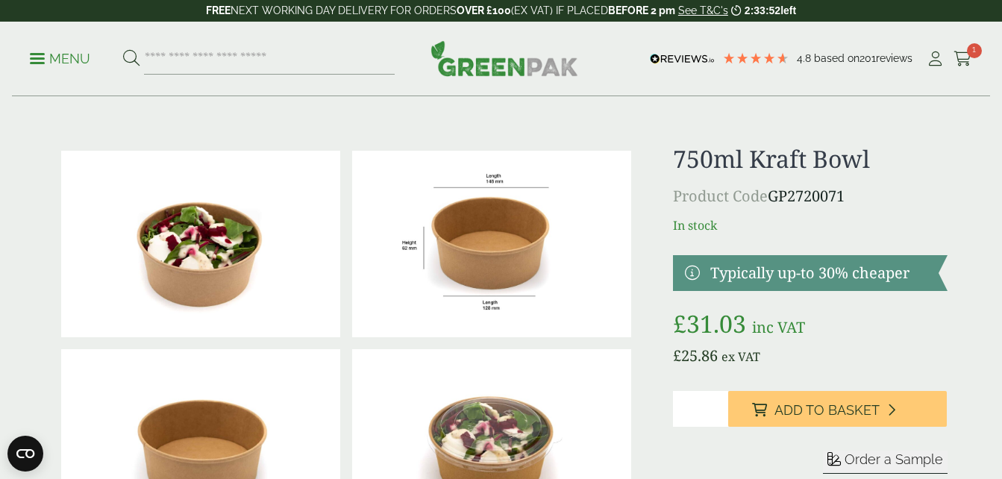
scroll to position [84, 0]
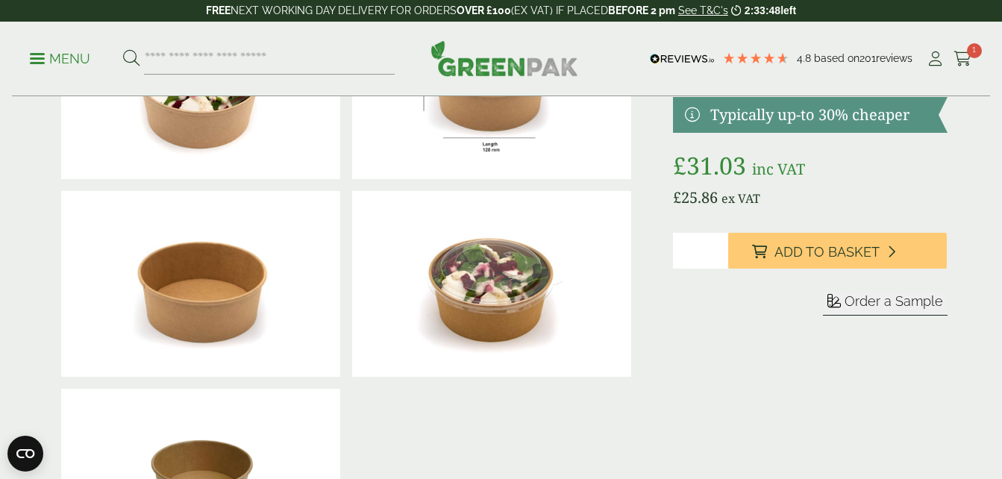
scroll to position [165, 0]
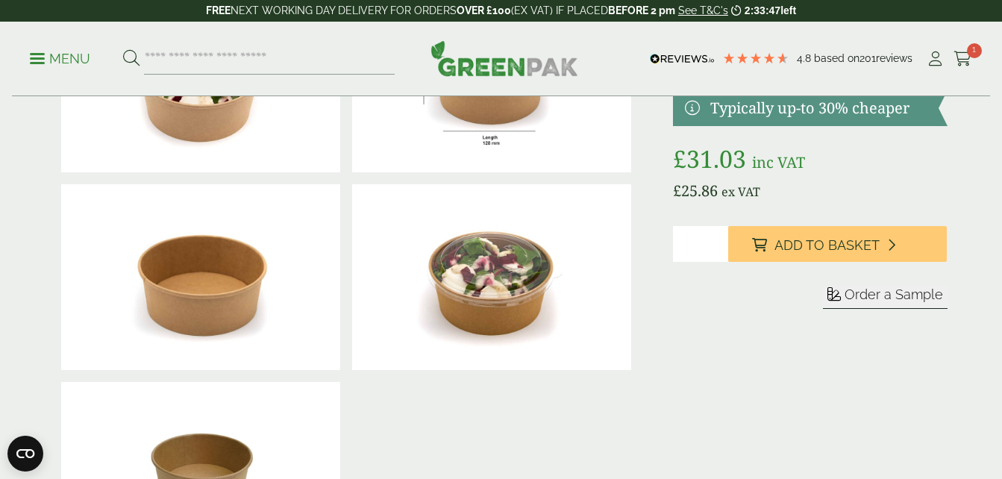
click at [871, 297] on span "Order a Sample" at bounding box center [893, 294] width 98 height 16
click at [871, 296] on span "Order a Sample" at bounding box center [893, 294] width 98 height 16
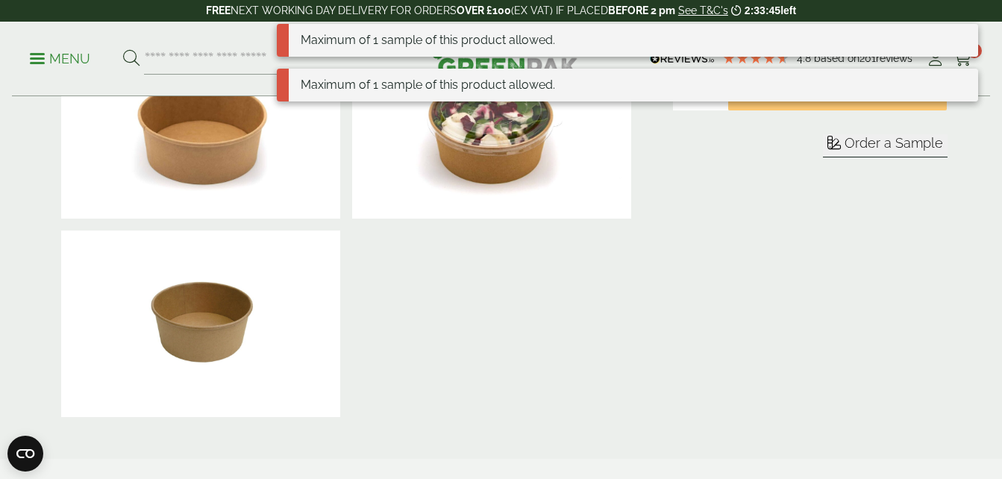
scroll to position [263, 0]
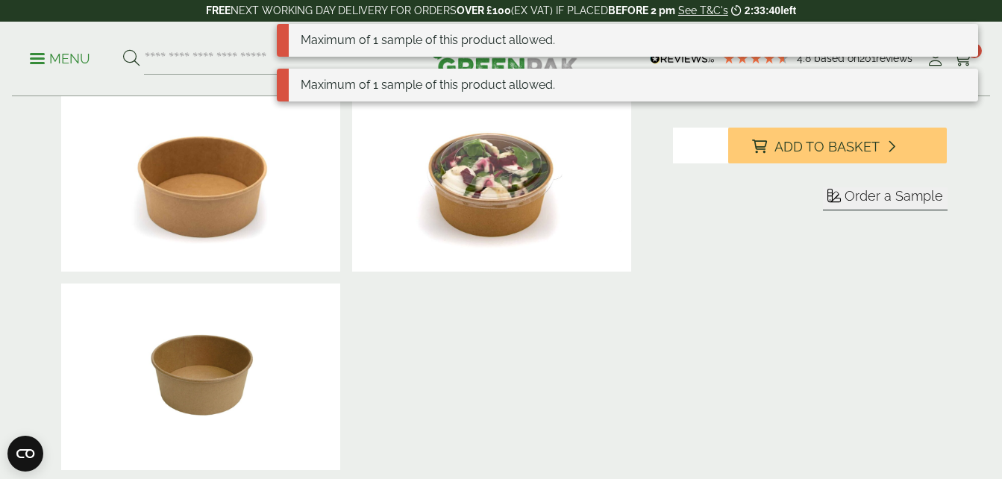
click at [623, 399] on div at bounding box center [346, 178] width 582 height 594
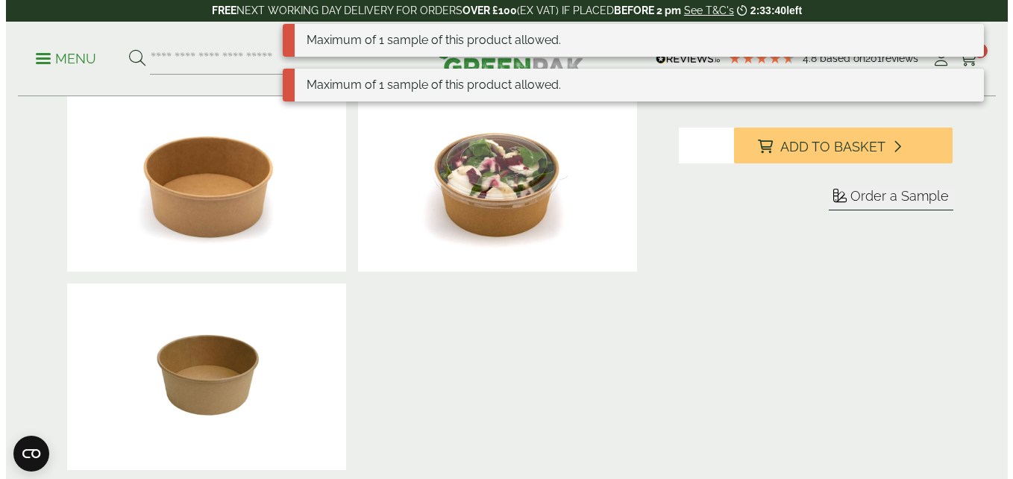
scroll to position [0, 0]
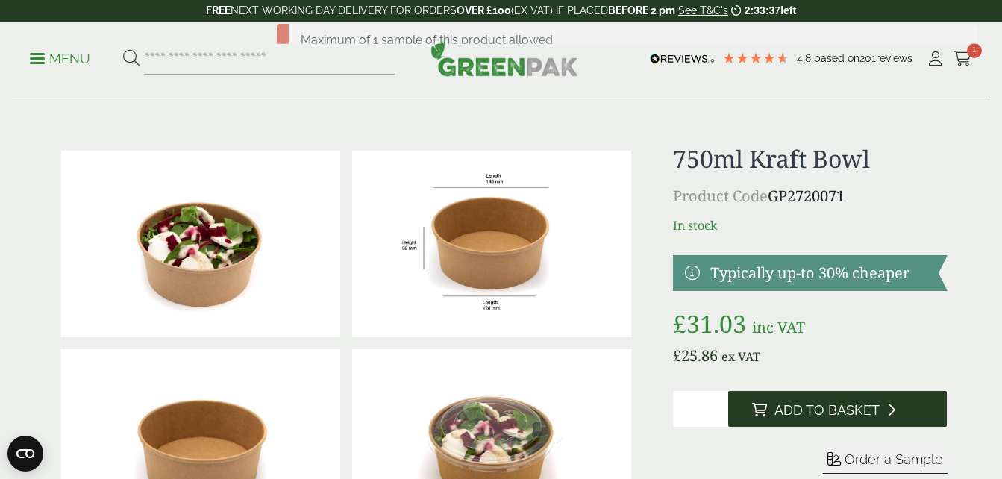
click at [853, 418] on button "Add to Basket" at bounding box center [837, 409] width 219 height 36
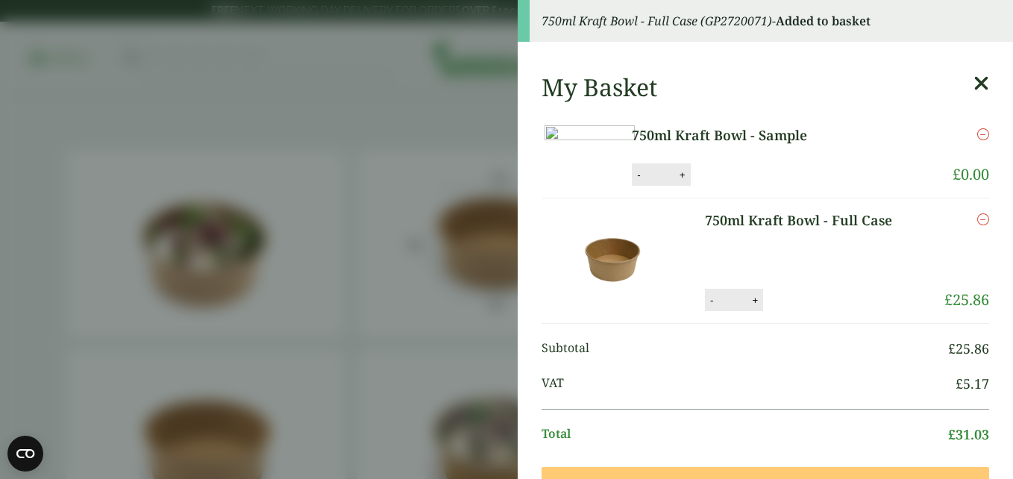
drag, startPoint x: 713, startPoint y: 200, endPoint x: 852, endPoint y: 285, distance: 163.3
click at [858, 285] on ul "750ml Kraft Bowl - Sample 750ml Kraft Bowl - Sample quantity - * + Update Remov…" at bounding box center [764, 218] width 447 height 210
click at [705, 307] on button "-" at bounding box center [711, 300] width 12 height 13
type input "*"
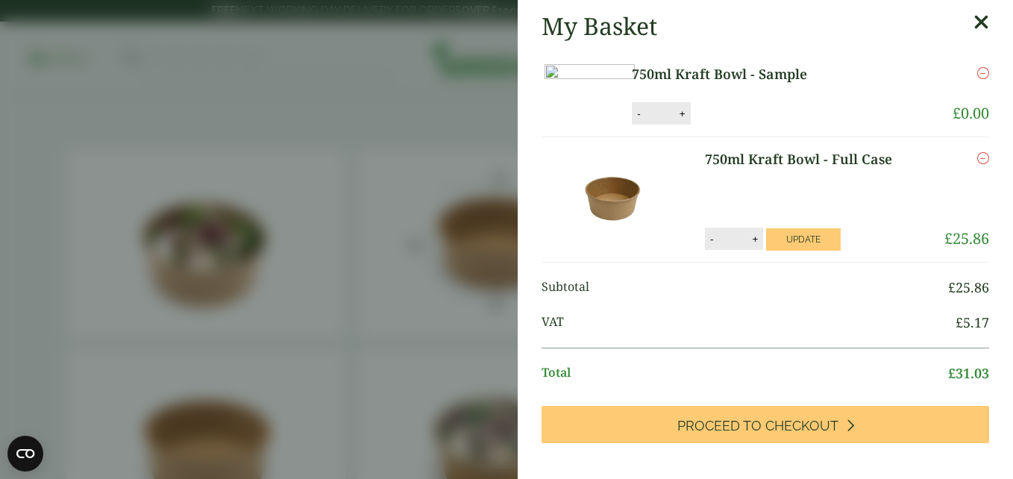
click at [977, 164] on icon "Remove this item" at bounding box center [983, 158] width 12 height 12
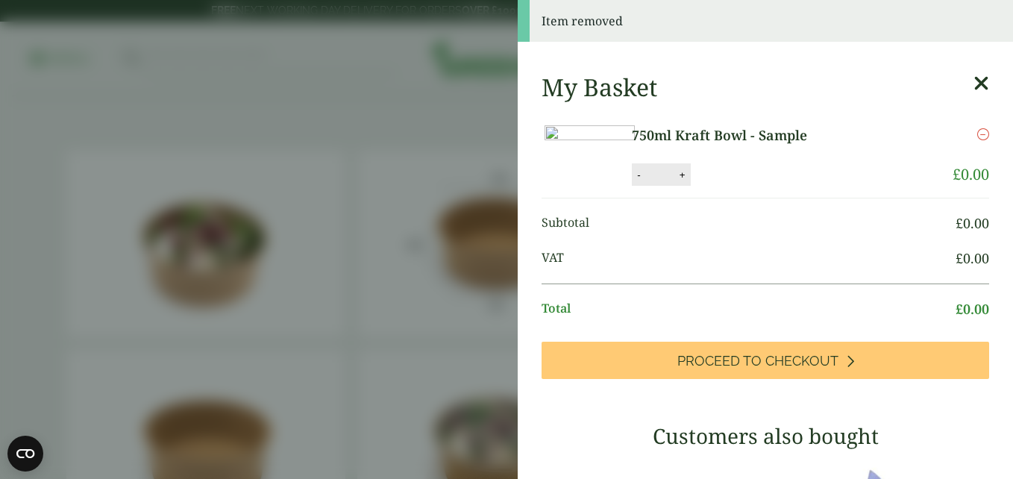
click at [973, 75] on icon at bounding box center [981, 83] width 16 height 21
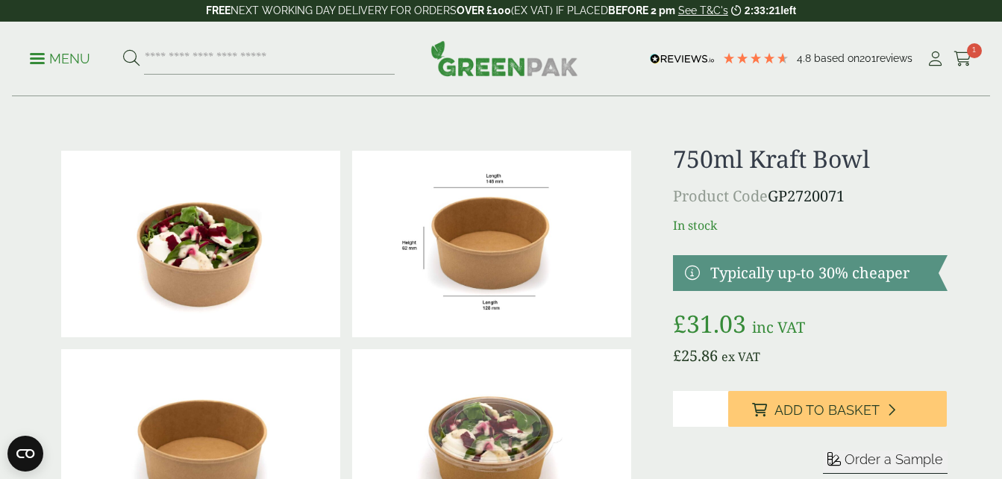
click at [39, 54] on link "Menu" at bounding box center [60, 57] width 60 height 15
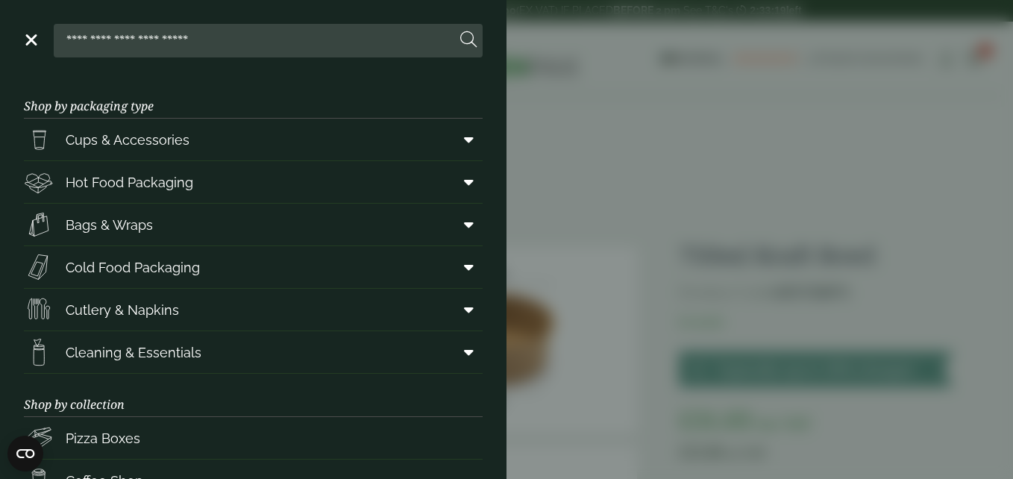
click at [36, 31] on div at bounding box center [253, 41] width 459 height 34
click at [37, 54] on div at bounding box center [253, 41] width 459 height 34
click at [37, 42] on link "Menu" at bounding box center [29, 38] width 15 height 15
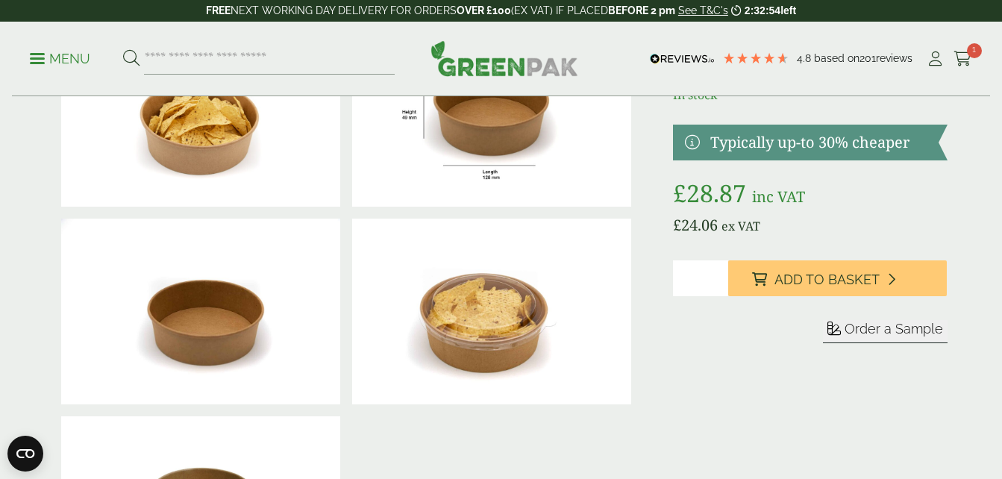
scroll to position [140, 0]
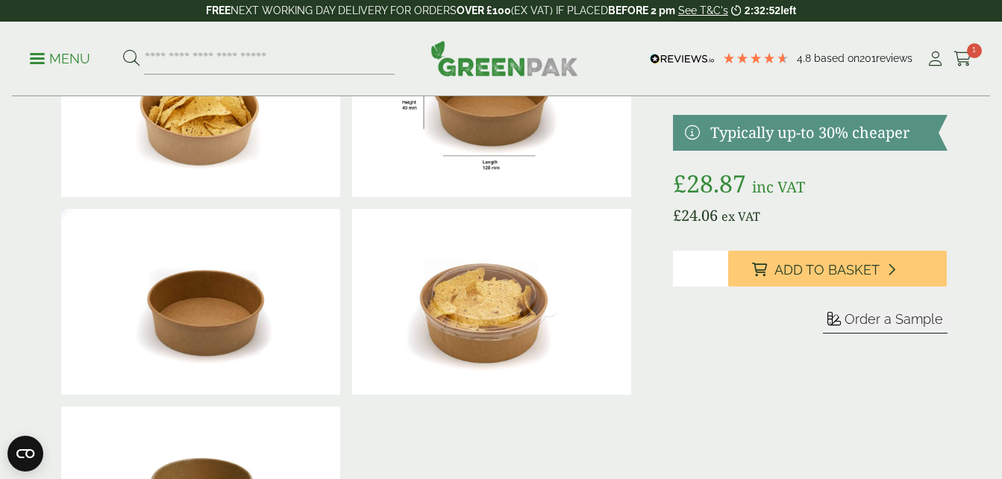
click at [852, 323] on span "Order a Sample" at bounding box center [893, 319] width 98 height 16
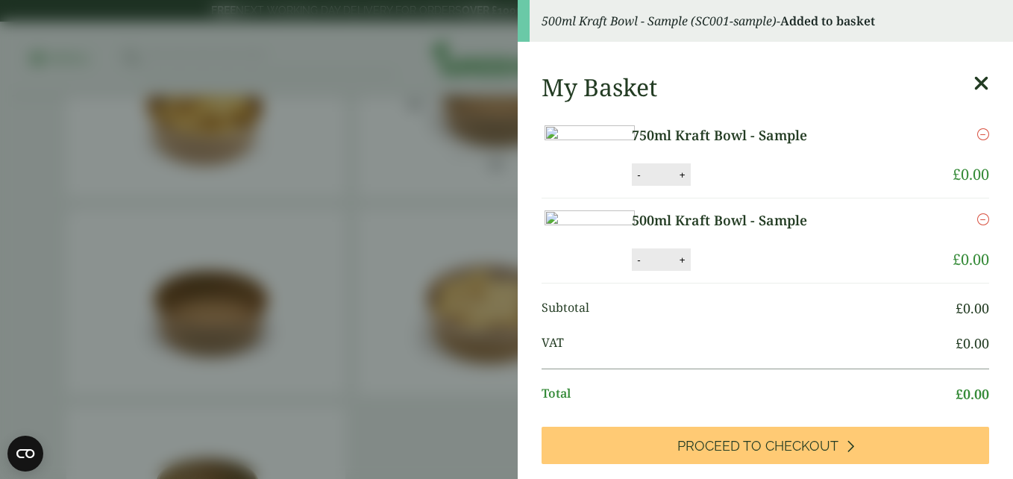
click at [973, 84] on icon at bounding box center [981, 83] width 16 height 21
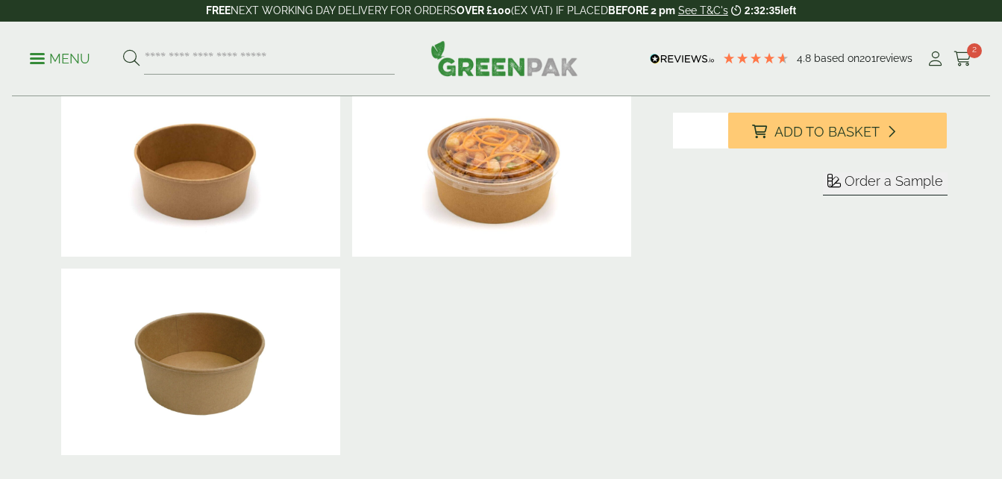
scroll to position [278, 0]
click at [880, 177] on span "Order a Sample" at bounding box center [893, 181] width 98 height 16
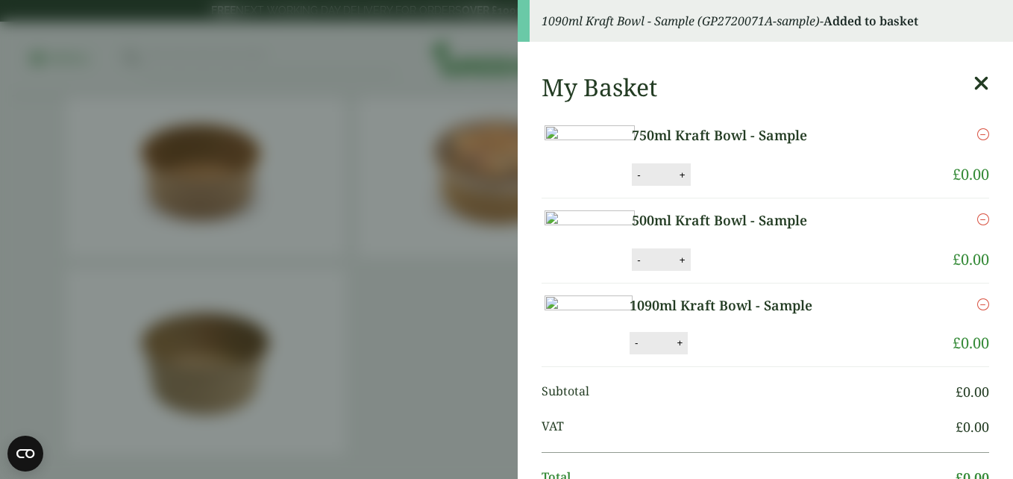
click at [973, 78] on icon at bounding box center [981, 83] width 16 height 21
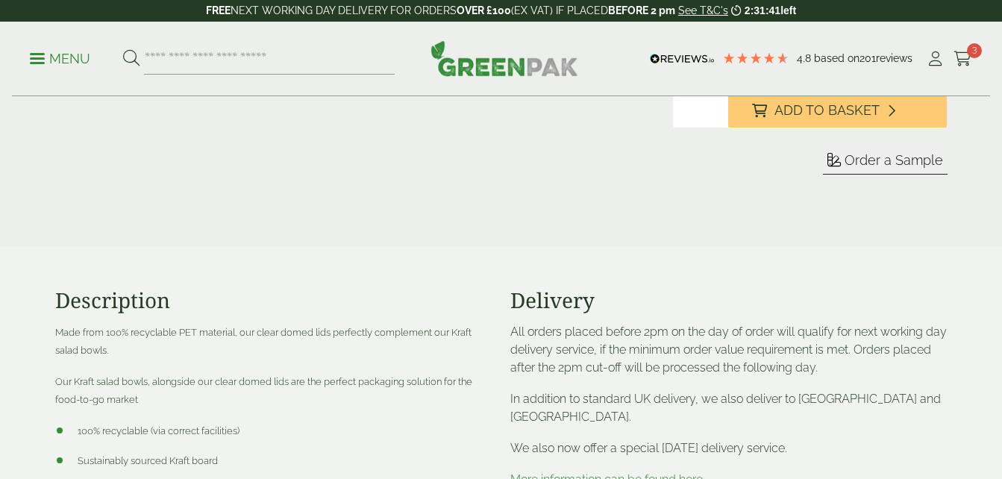
scroll to position [328, 0]
click at [931, 152] on span "Order a Sample" at bounding box center [893, 160] width 98 height 16
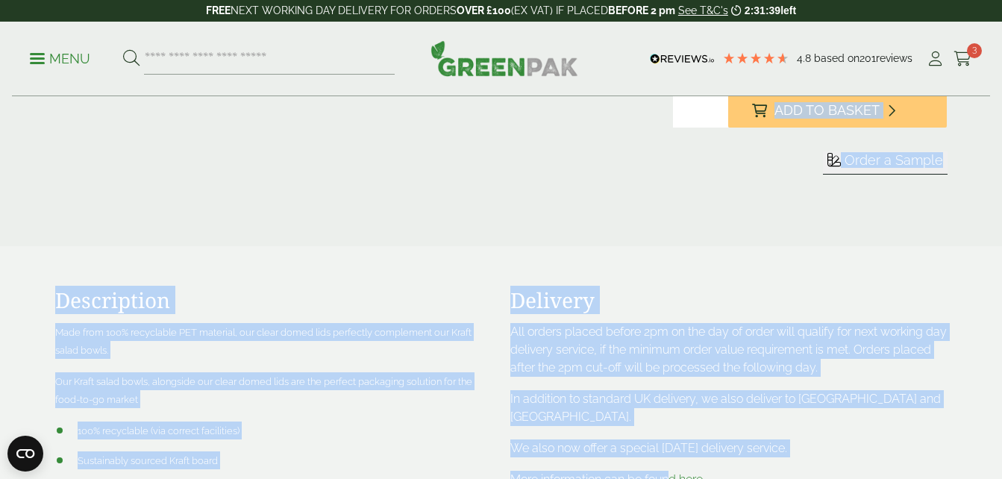
drag, startPoint x: 625, startPoint y: 125, endPoint x: 672, endPoint y: 473, distance: 350.7
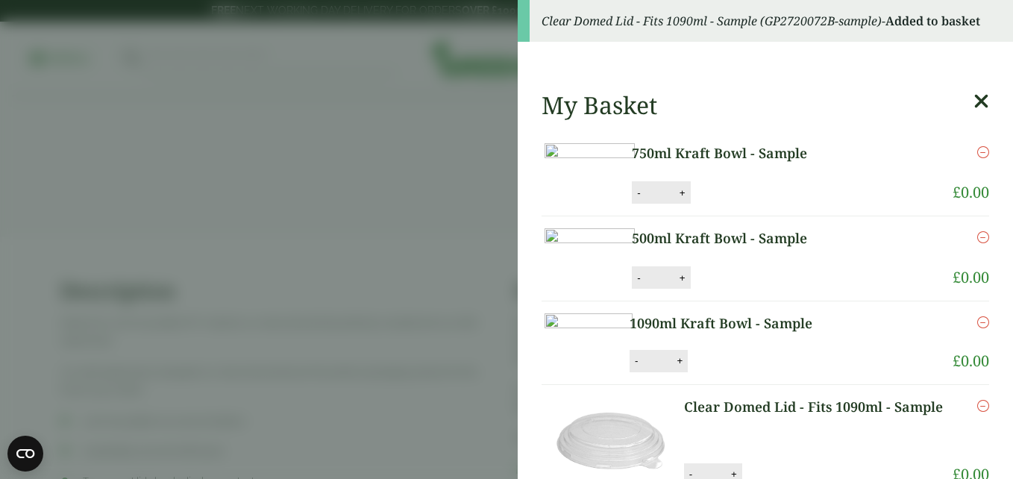
click at [457, 205] on aside "Clear Domed Lid - Fits 1090ml - Sample (GP2720072B-sample) - Added to basket My…" at bounding box center [506, 239] width 1013 height 479
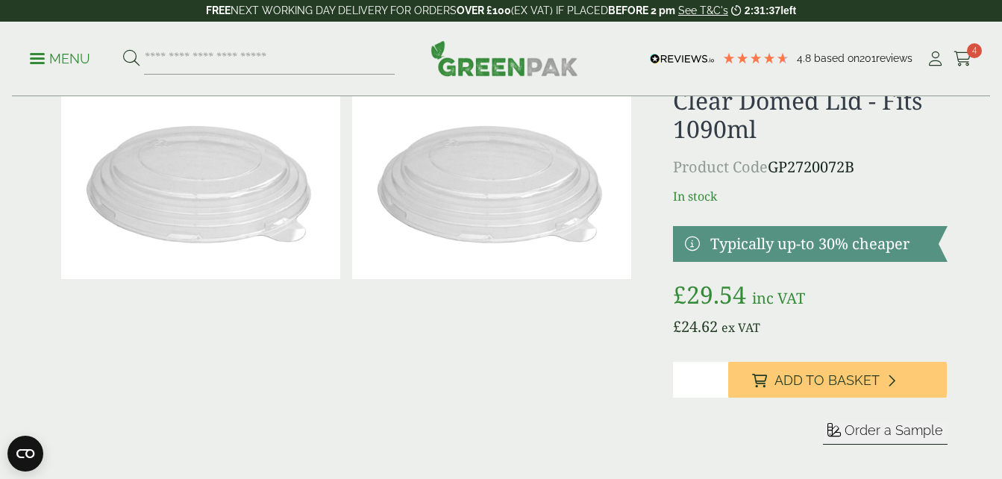
scroll to position [0, 0]
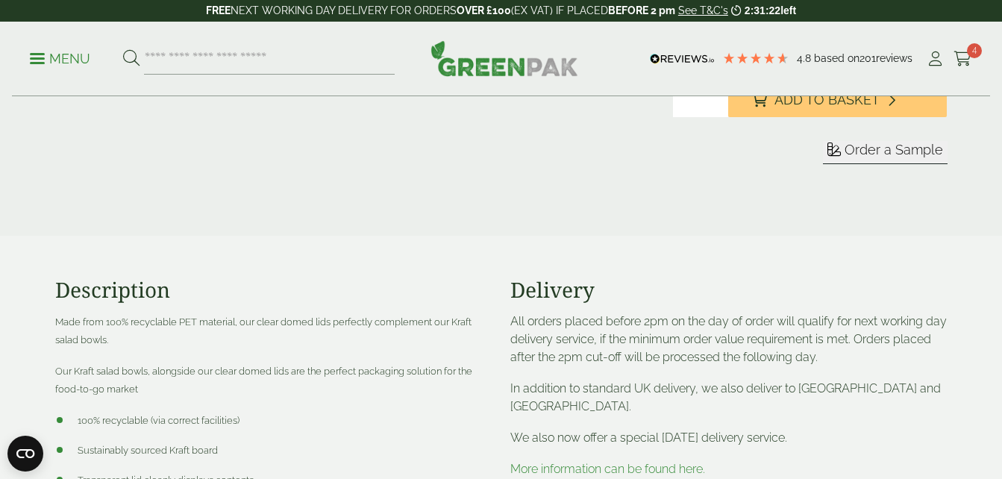
click at [891, 150] on span "Order a Sample" at bounding box center [893, 150] width 98 height 16
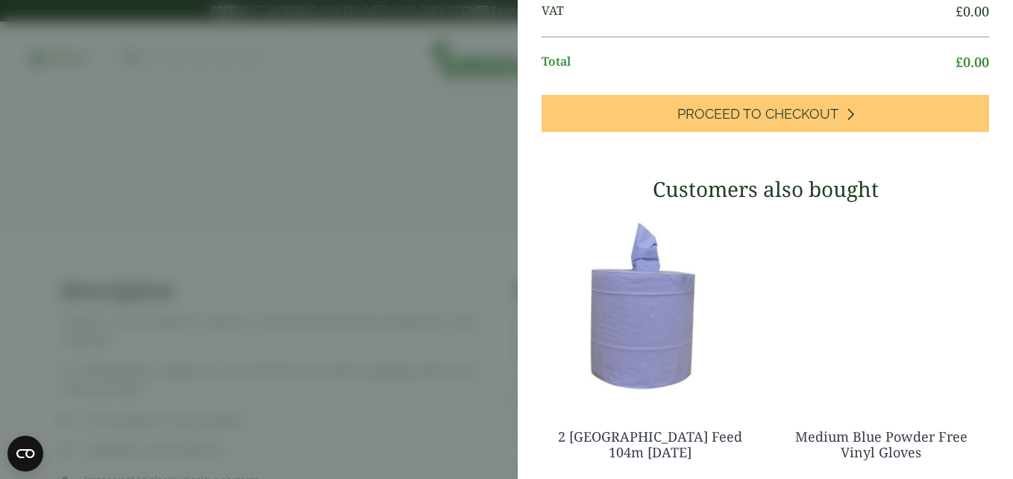
scroll to position [531, 0]
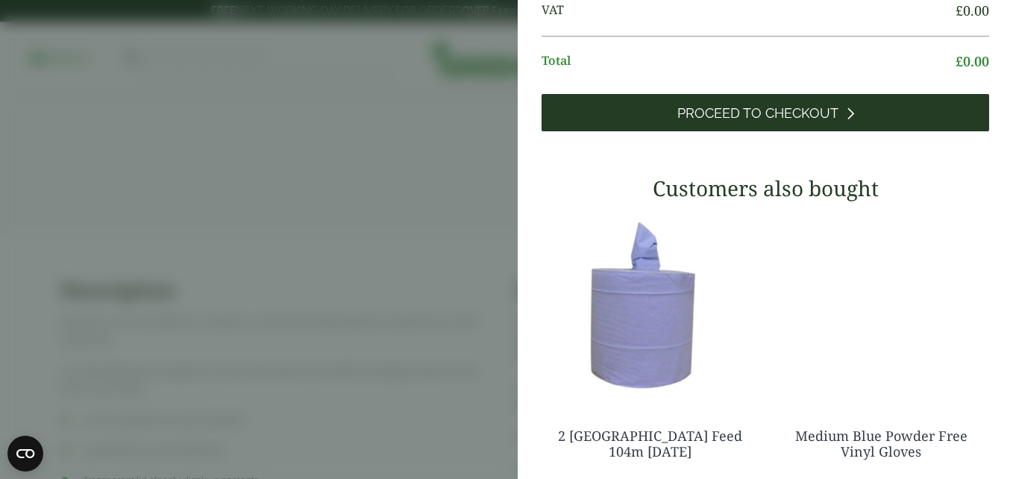
click at [729, 122] on span "Proceed to Checkout" at bounding box center [757, 113] width 161 height 16
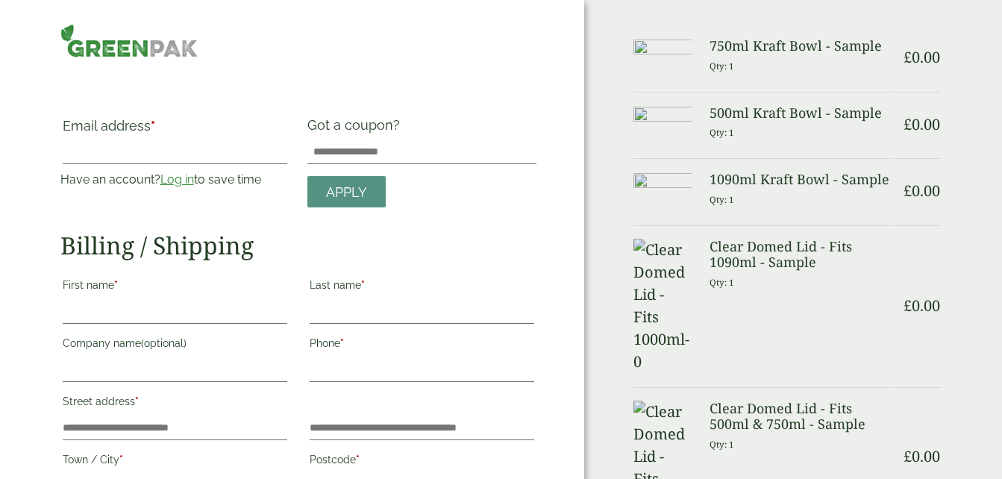
scroll to position [233, 0]
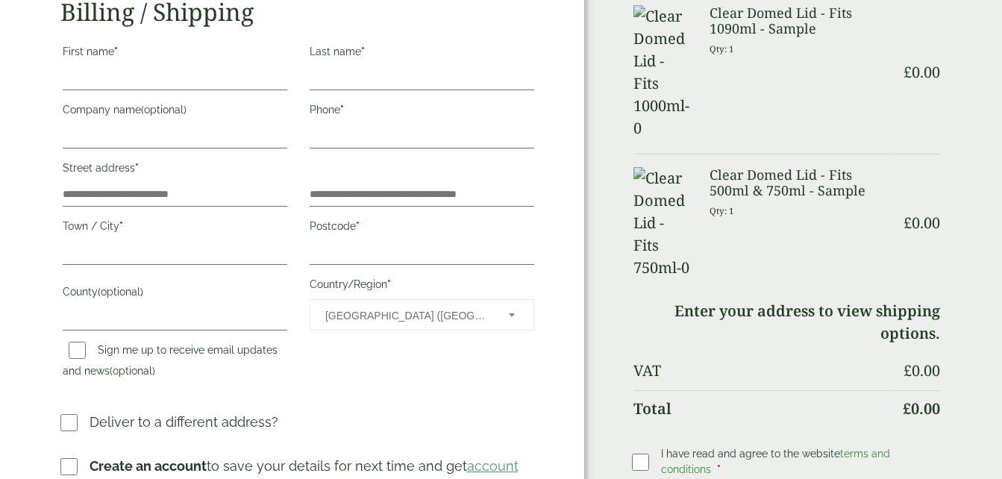
click at [175, 93] on div "First name *" at bounding box center [174, 68] width 247 height 58
click at [169, 78] on input "First name *" at bounding box center [175, 78] width 224 height 24
type input "******"
type input "**********"
type input "******"
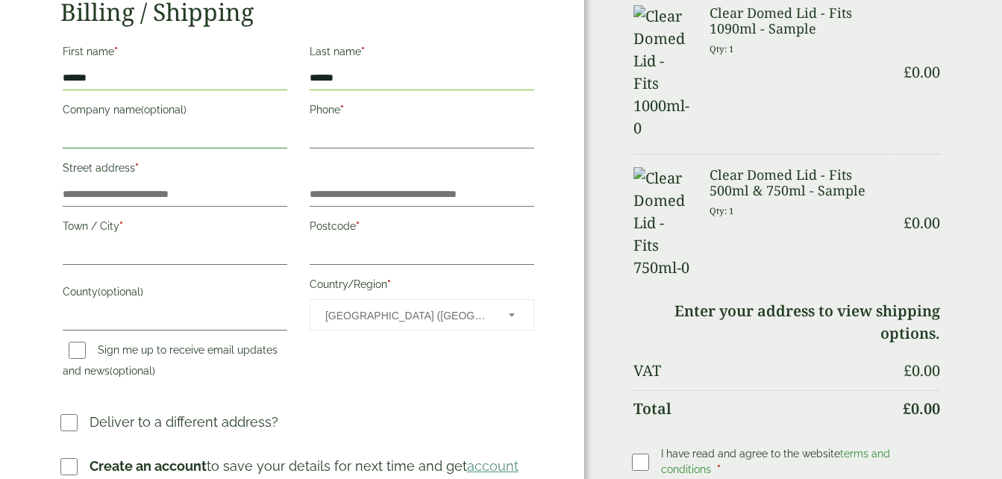
click at [166, 143] on input "Company name (optional)" at bounding box center [175, 137] width 224 height 24
click at [343, 125] on input "Phone *" at bounding box center [421, 137] width 224 height 24
type input "**********"
type input "*******"
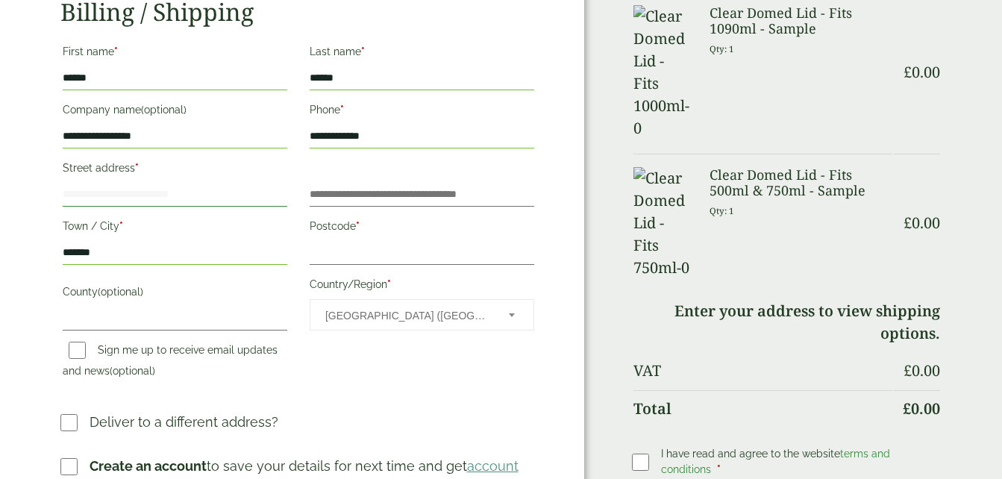
click at [210, 195] on input "Street address *" at bounding box center [175, 195] width 224 height 24
click at [227, 192] on input "Street address *" at bounding box center [175, 195] width 224 height 24
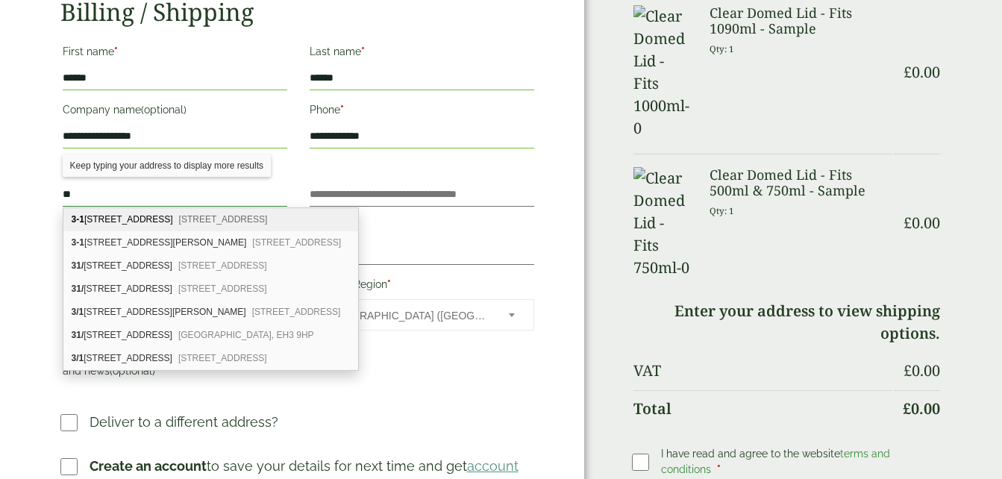
type input "*"
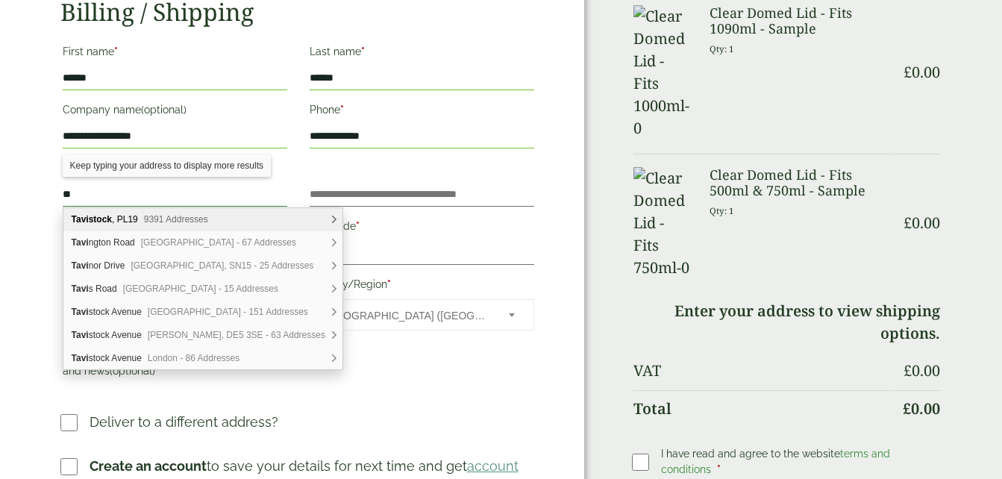
type input "*"
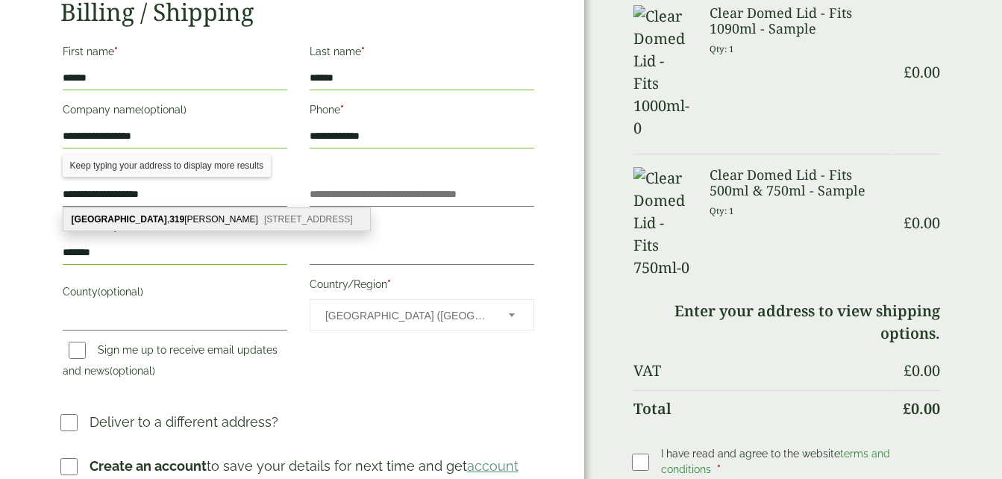
click at [172, 222] on div "[GEOGRAPHIC_DATA] , [STREET_ADDRESS][PERSON_NAME][PERSON_NAME]" at bounding box center [216, 219] width 307 height 22
type input "**********"
type input "********"
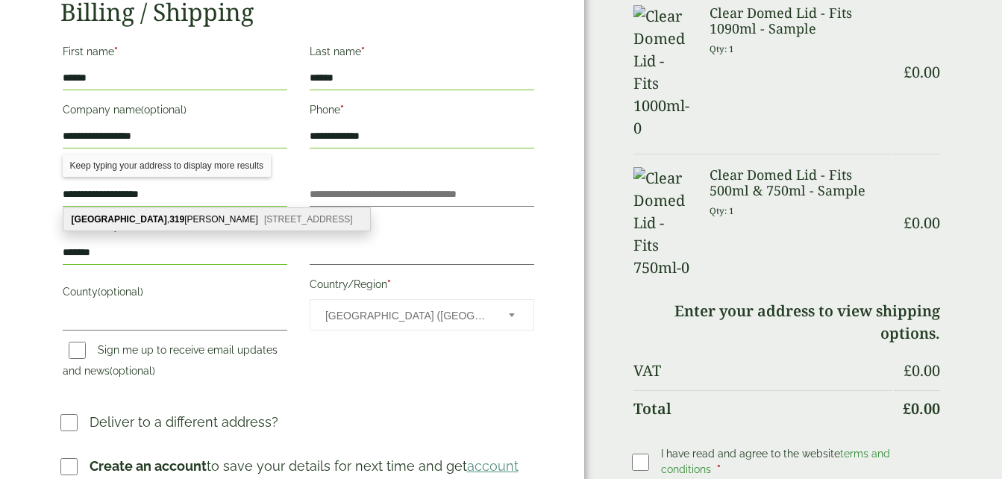
type input "******"
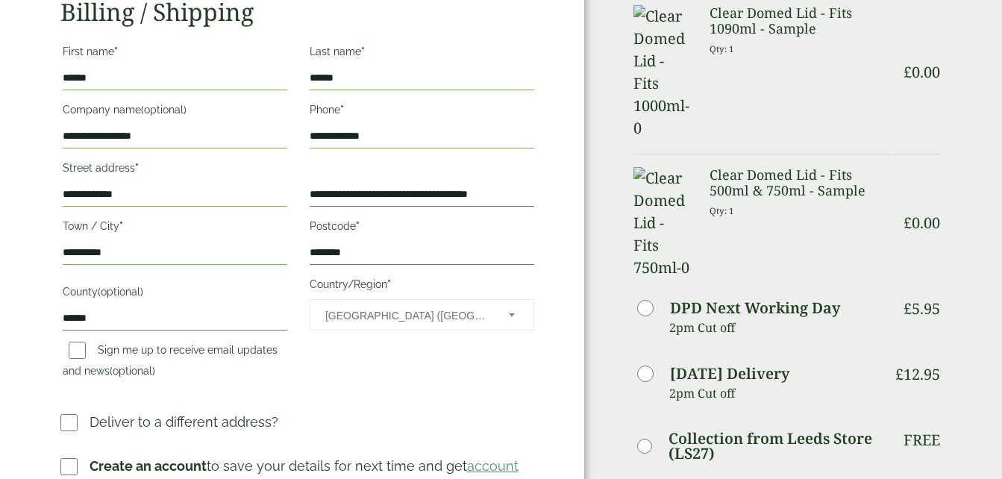
click at [161, 198] on input "**********" at bounding box center [175, 195] width 224 height 24
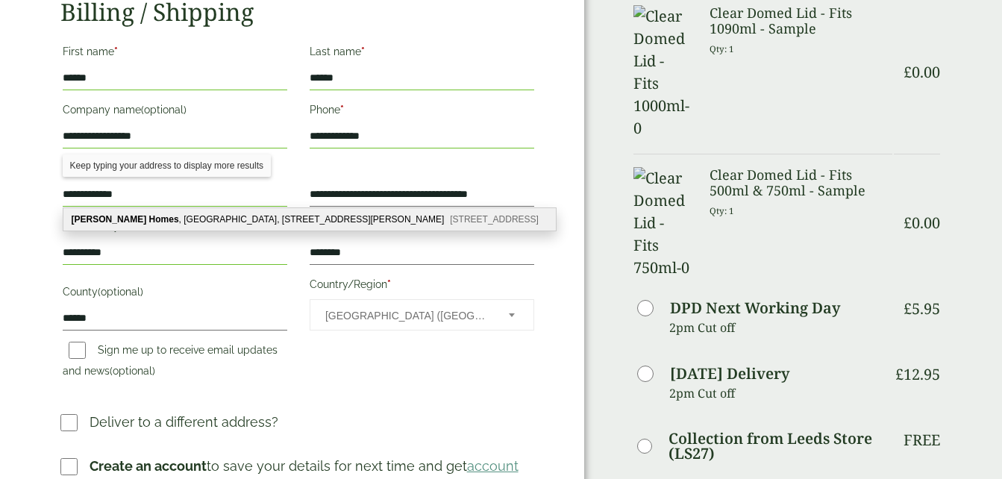
click at [161, 198] on input "**********" at bounding box center [175, 195] width 224 height 24
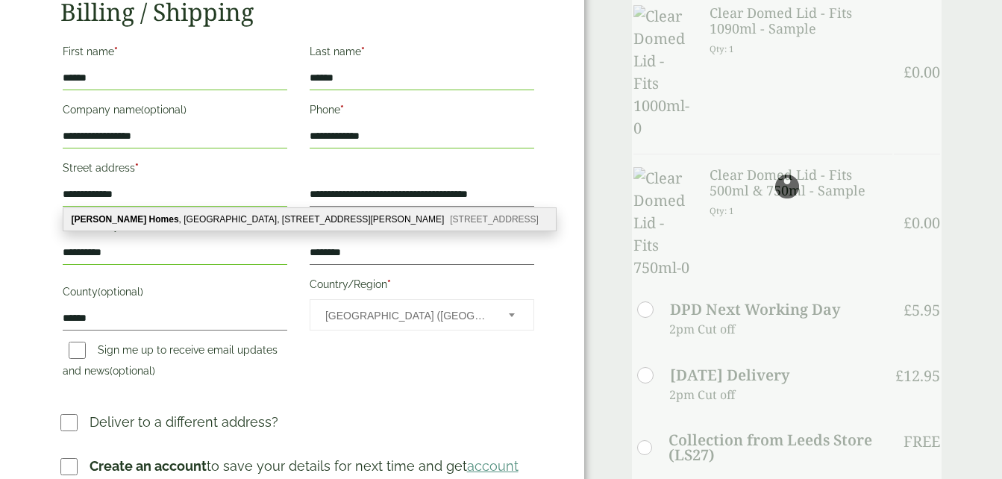
click at [143, 187] on input "**********" at bounding box center [175, 195] width 224 height 24
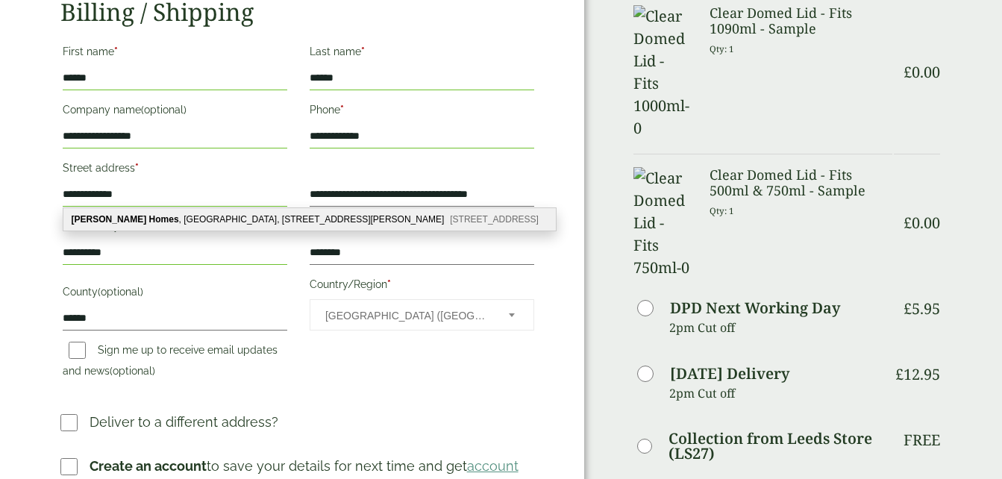
click at [143, 187] on input "**********" at bounding box center [175, 195] width 224 height 24
click at [40, 210] on div "**********" at bounding box center [292, 395] width 584 height 1257
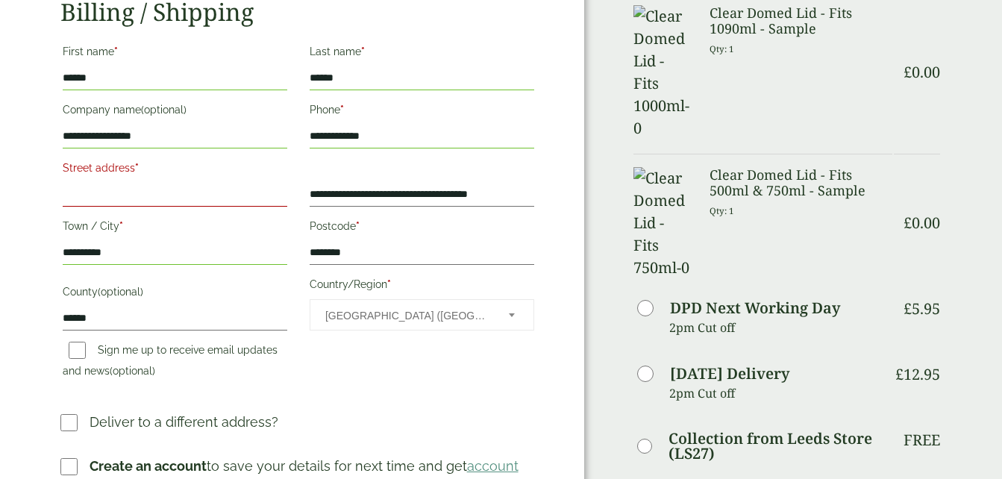
click at [73, 195] on input "Street address *" at bounding box center [175, 195] width 224 height 24
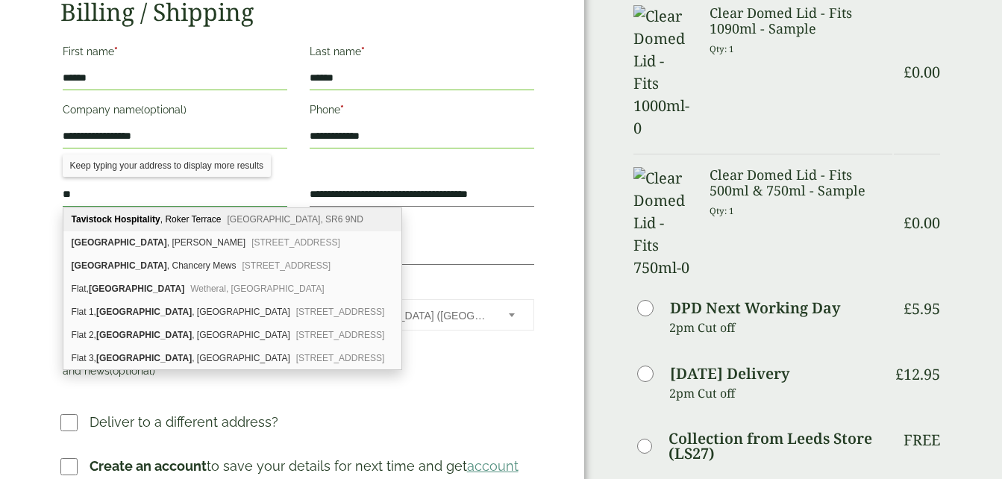
type input "*"
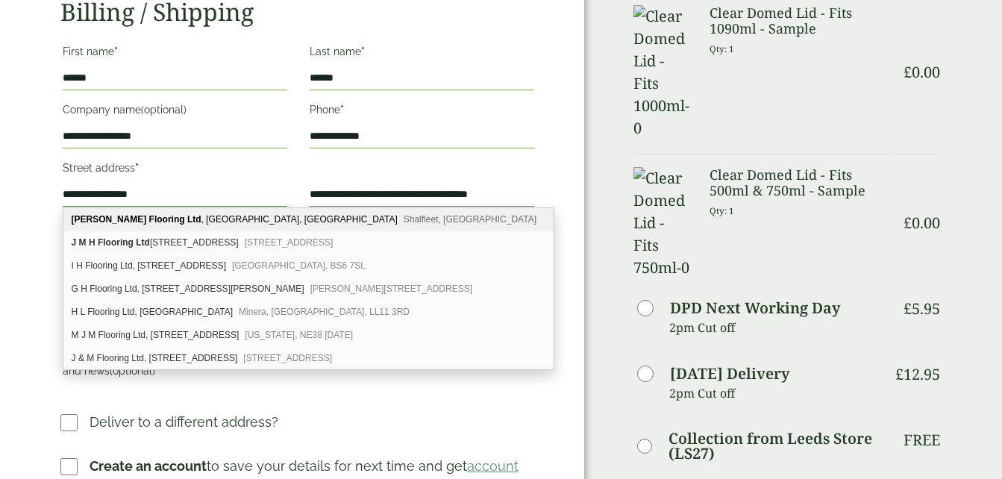
click at [193, 199] on input "**********" at bounding box center [175, 195] width 224 height 24
click at [192, 199] on input "**********" at bounding box center [175, 195] width 224 height 24
click at [183, 192] on input "**********" at bounding box center [175, 195] width 224 height 24
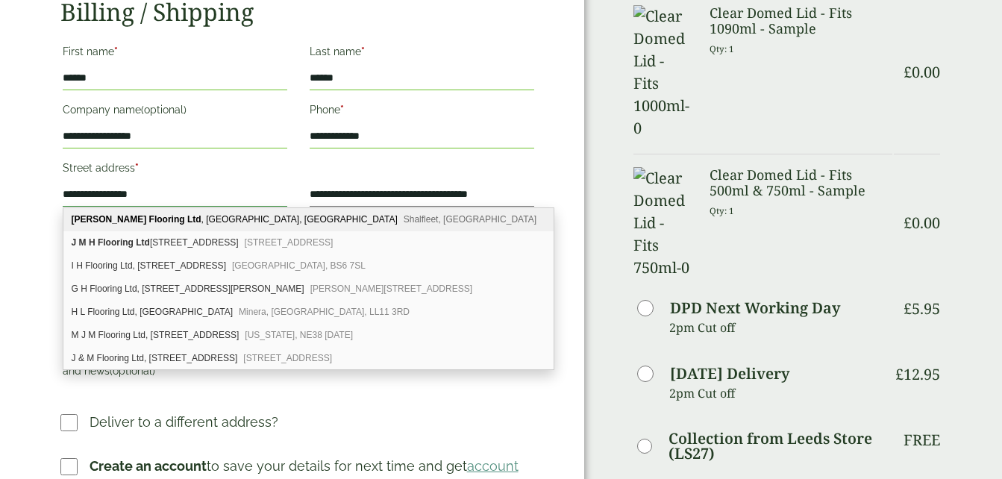
click at [183, 192] on input "**********" at bounding box center [175, 195] width 224 height 24
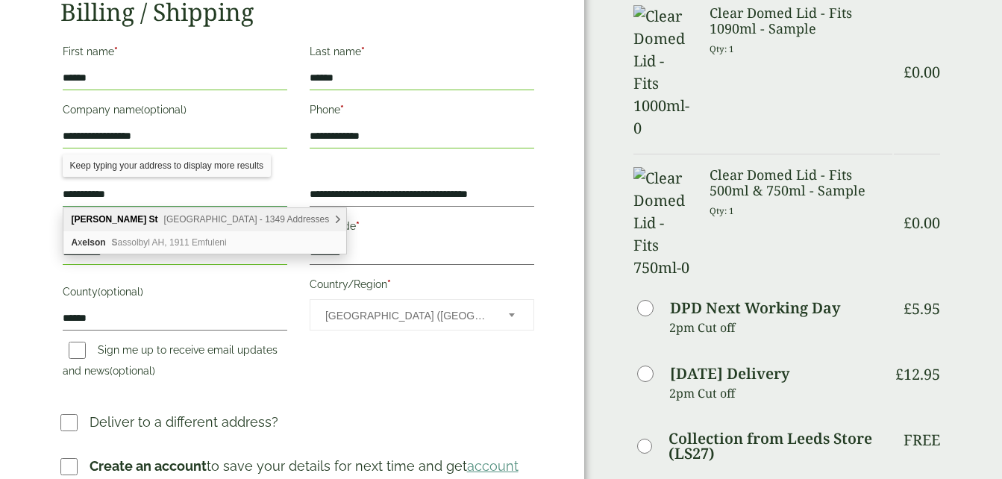
type input "**********"
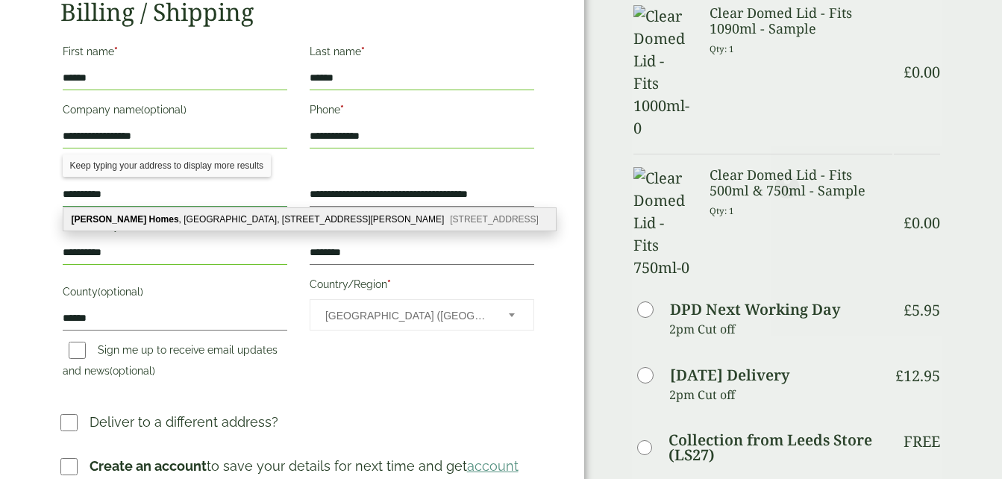
click at [167, 201] on input "**********" at bounding box center [175, 195] width 224 height 24
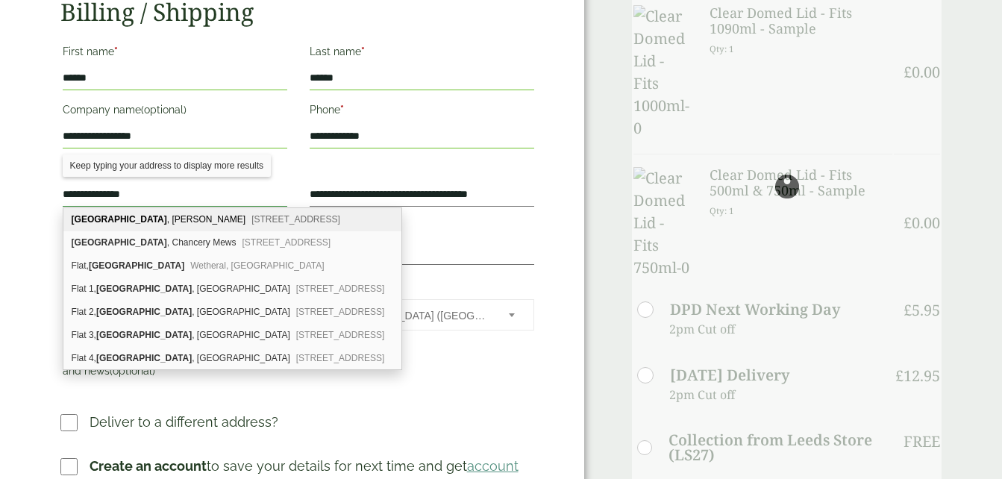
type input "**********"
type input "*******"
type input "**********"
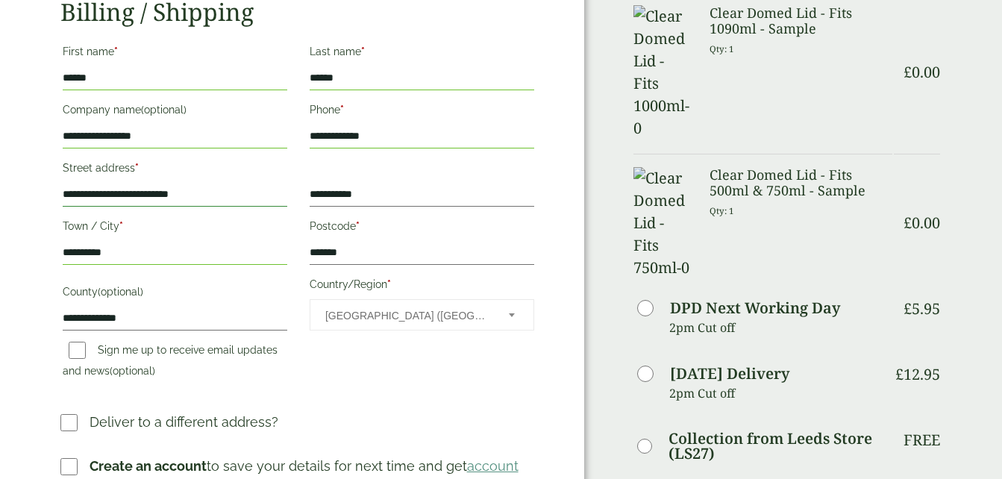
drag, startPoint x: 207, startPoint y: 197, endPoint x: 142, endPoint y: 198, distance: 64.9
click at [142, 198] on input "**********" at bounding box center [175, 195] width 224 height 24
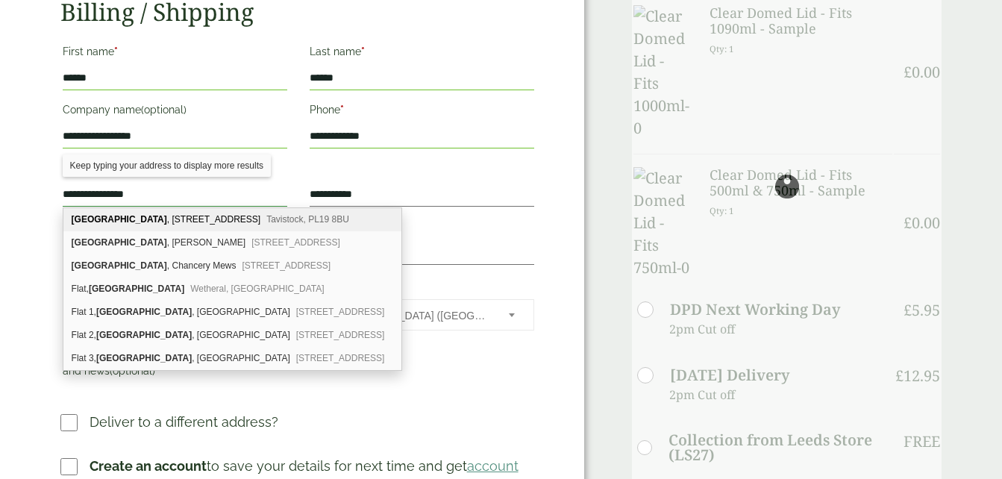
type input "**********"
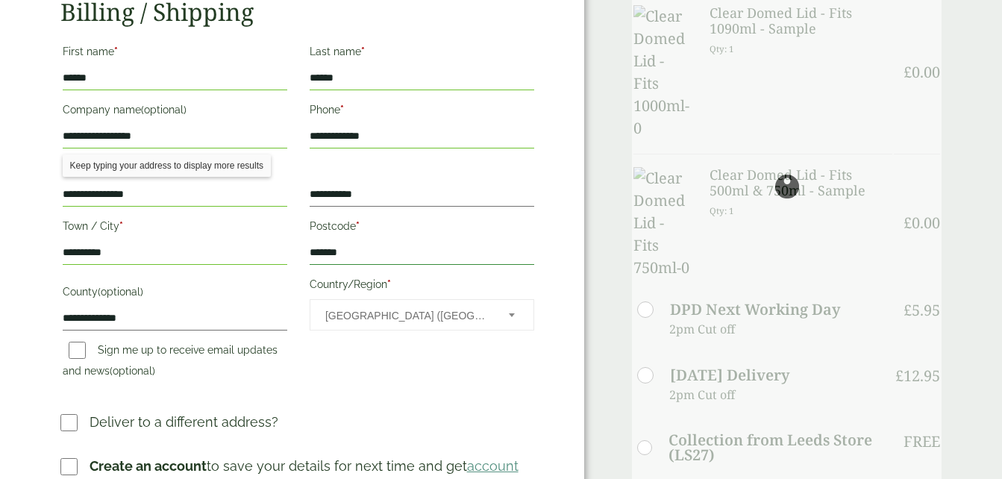
click at [400, 263] on input "*******" at bounding box center [421, 253] width 224 height 24
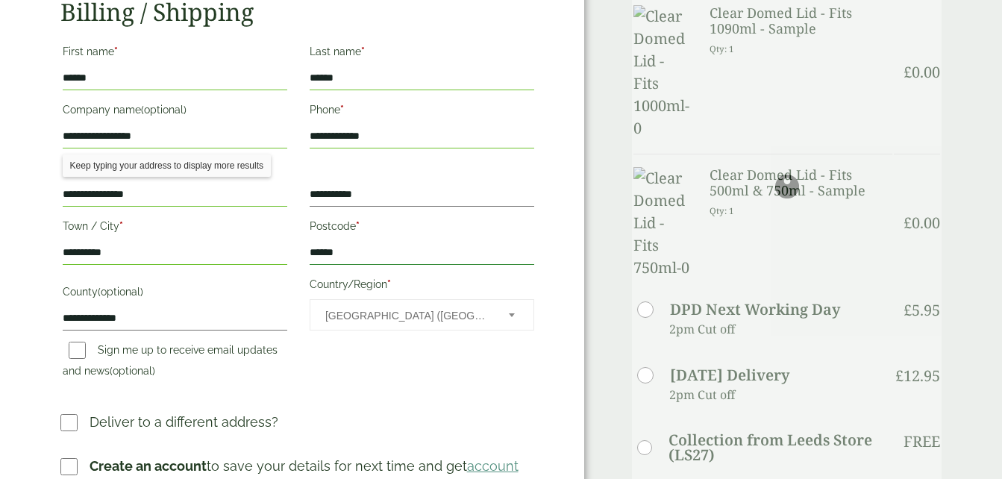
click at [400, 262] on input "******" at bounding box center [421, 253] width 224 height 24
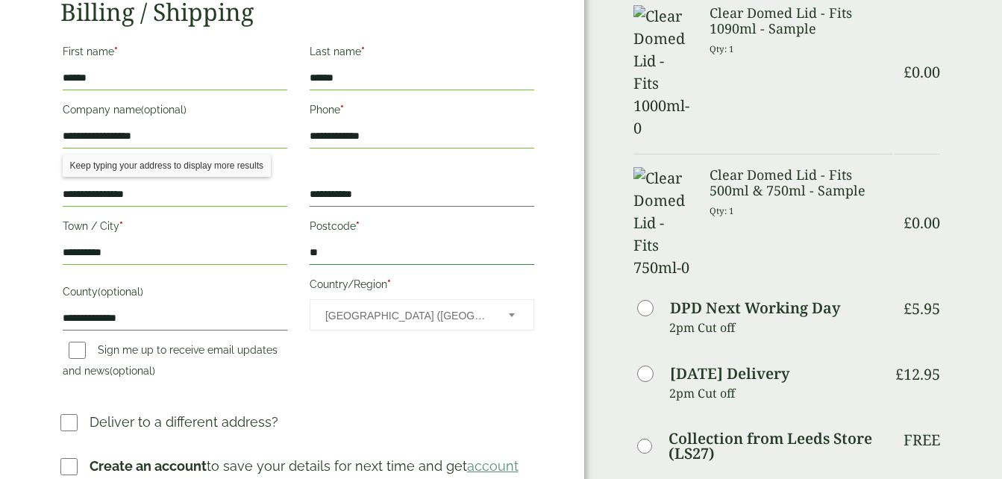
type input "*"
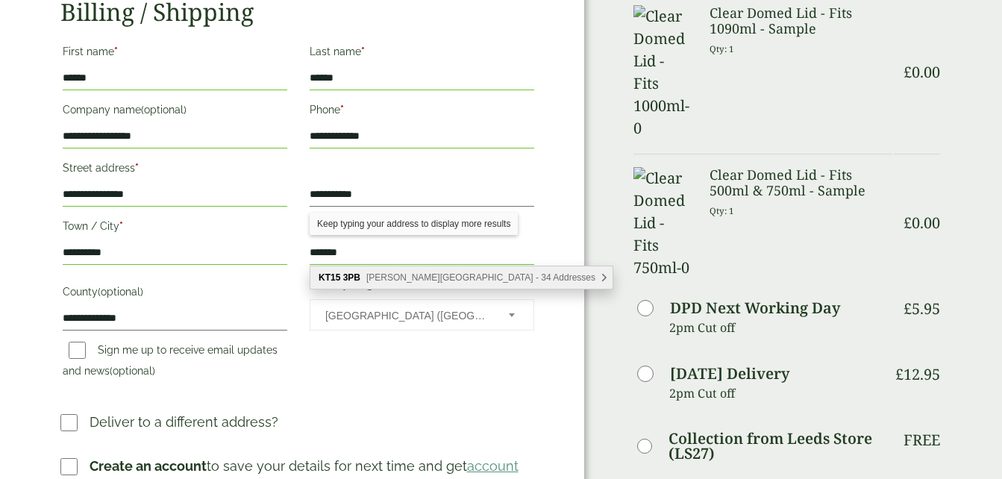
click at [504, 280] on span "[PERSON_NAME][GEOGRAPHIC_DATA] - 34 Addresses" at bounding box center [480, 277] width 229 height 10
type input "********"
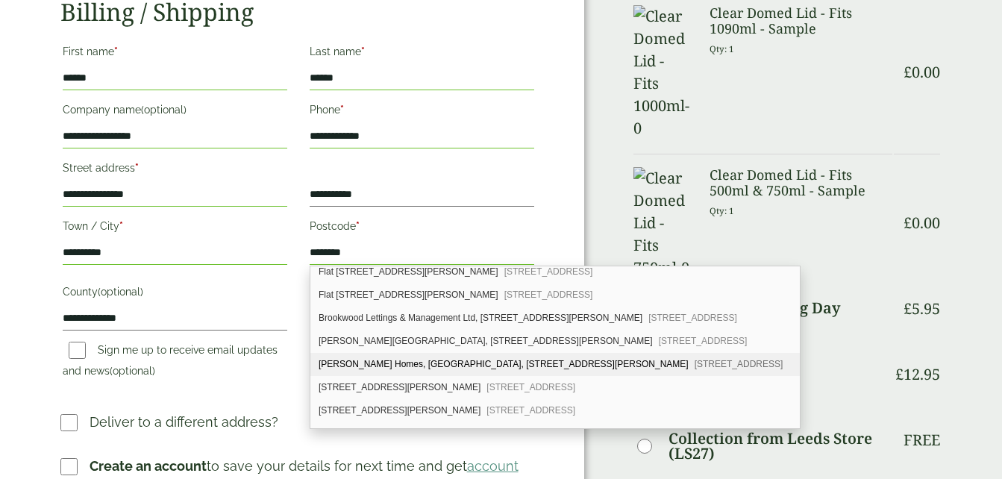
scroll to position [239, 0]
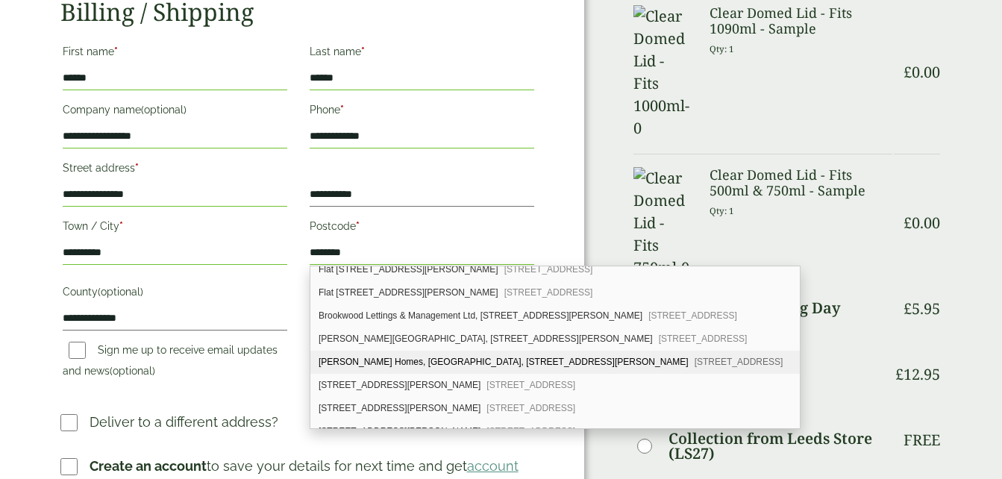
click at [460, 364] on div "[PERSON_NAME] Homes, [GEOGRAPHIC_DATA], [STREET_ADDRESS][PERSON_NAME][PERSON_NA…" at bounding box center [554, 362] width 489 height 23
type input "**********"
type input "******"
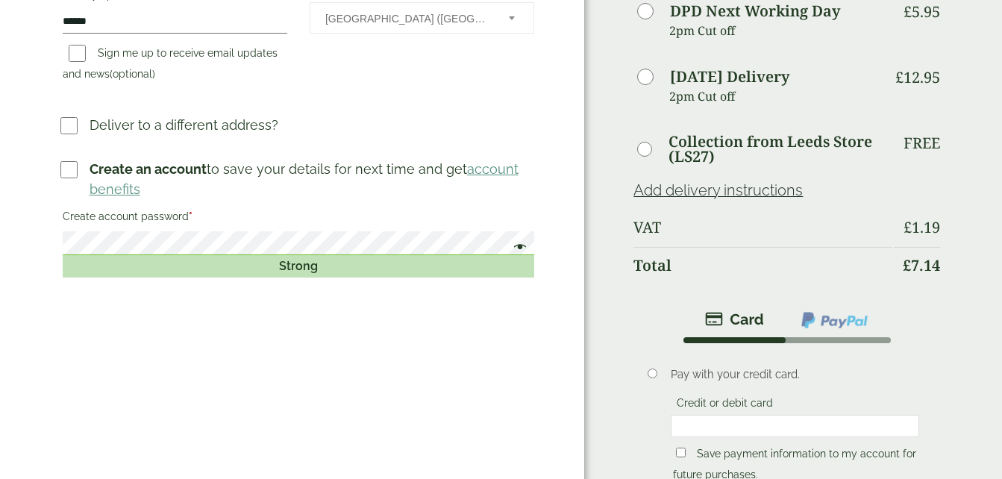
scroll to position [494, 0]
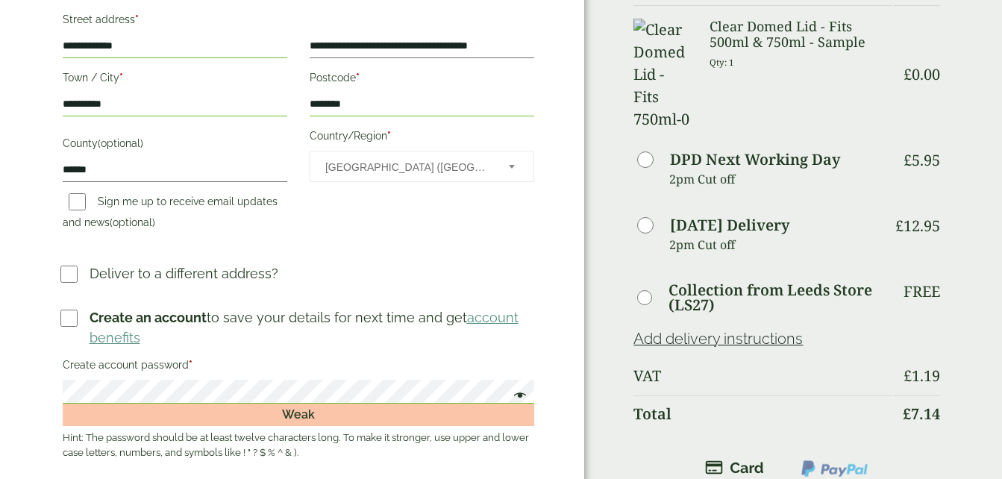
scroll to position [607, 0]
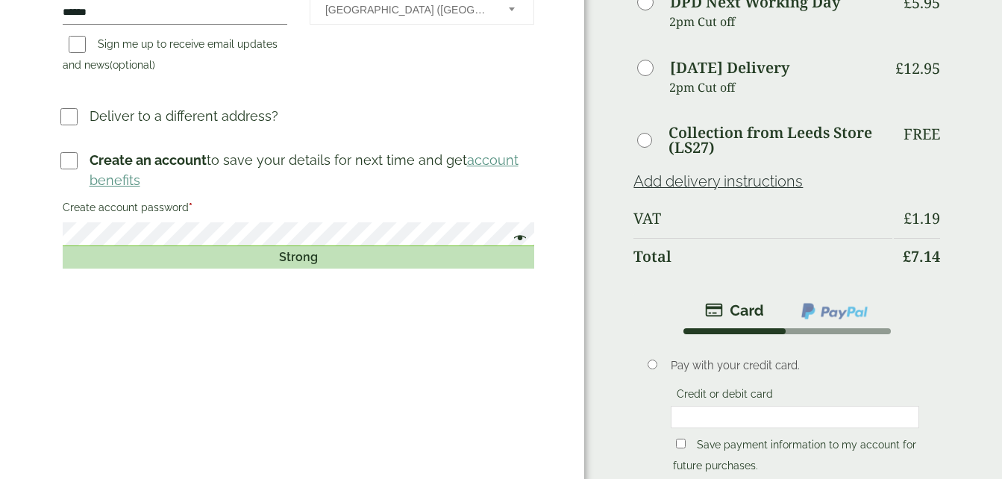
click at [246, 248] on div "Strong" at bounding box center [299, 257] width 472 height 22
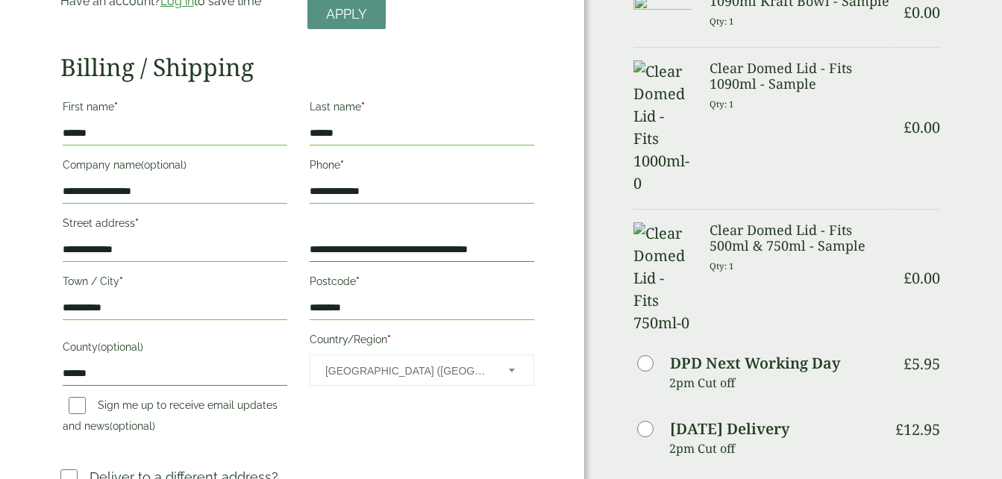
scroll to position [281, 0]
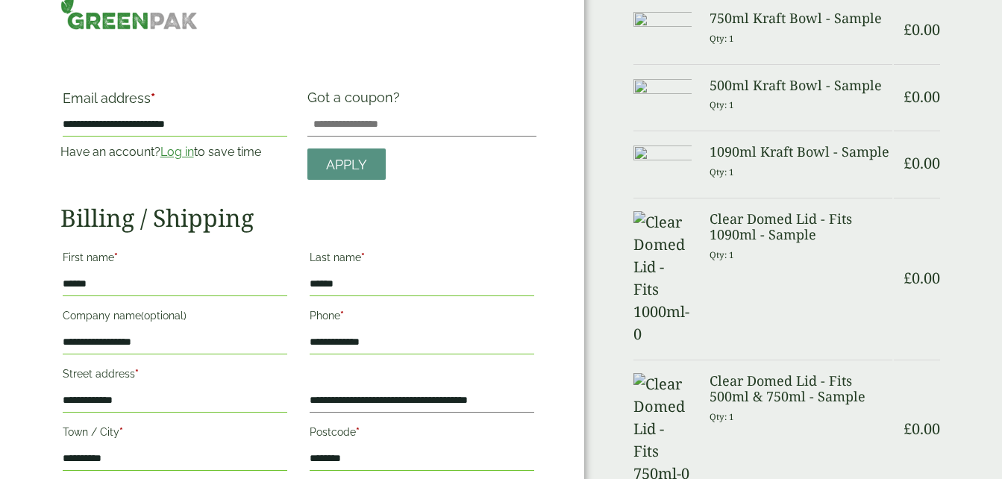
click at [870, 150] on h3 "1090ml Kraft Bowl - Sample" at bounding box center [800, 152] width 183 height 16
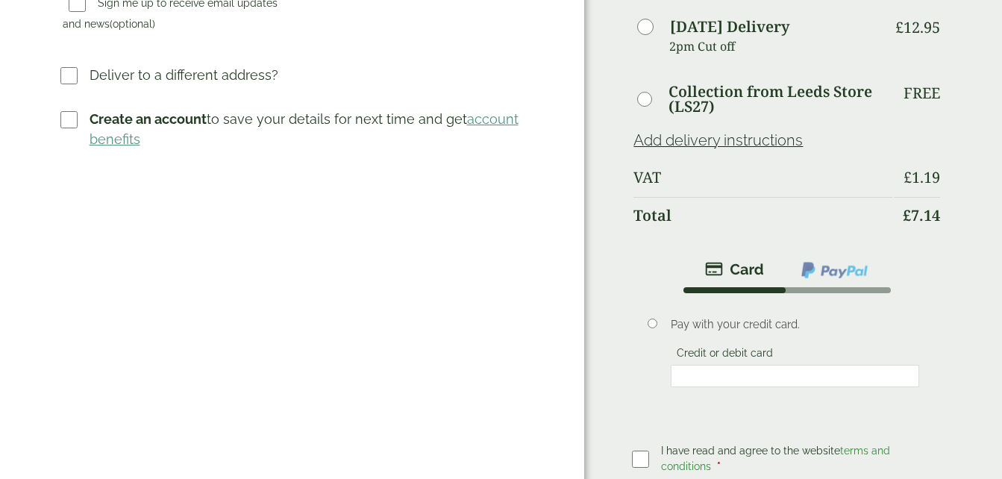
scroll to position [659, 0]
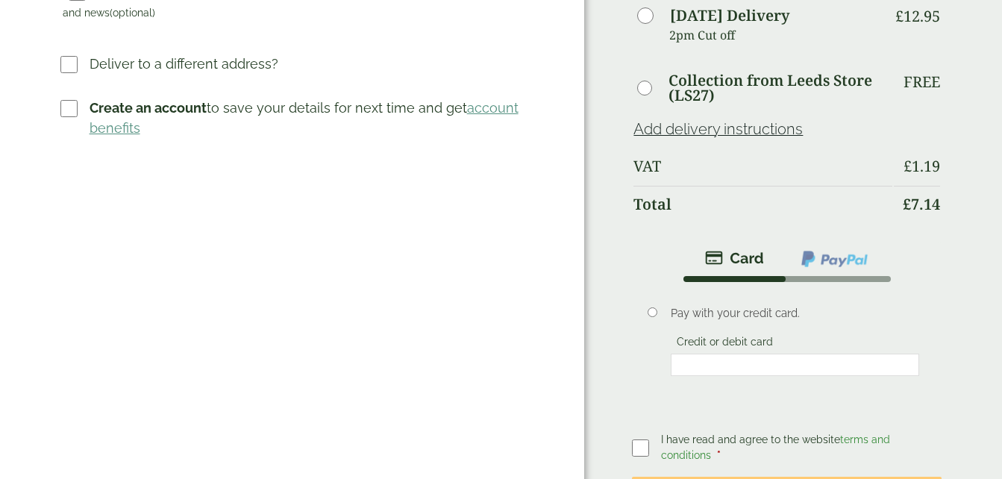
click at [796, 305] on p "Pay with your credit card." at bounding box center [794, 313] width 248 height 16
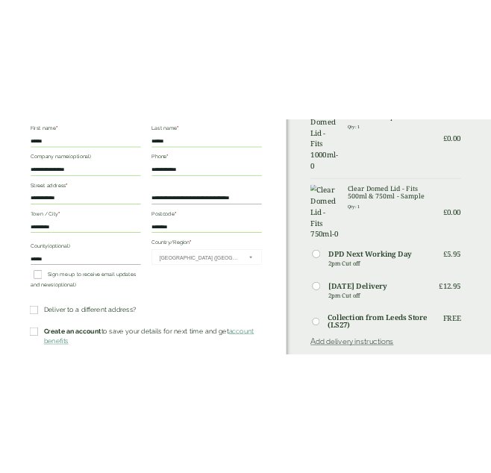
scroll to position [334, 0]
